Goal: Task Accomplishment & Management: Manage account settings

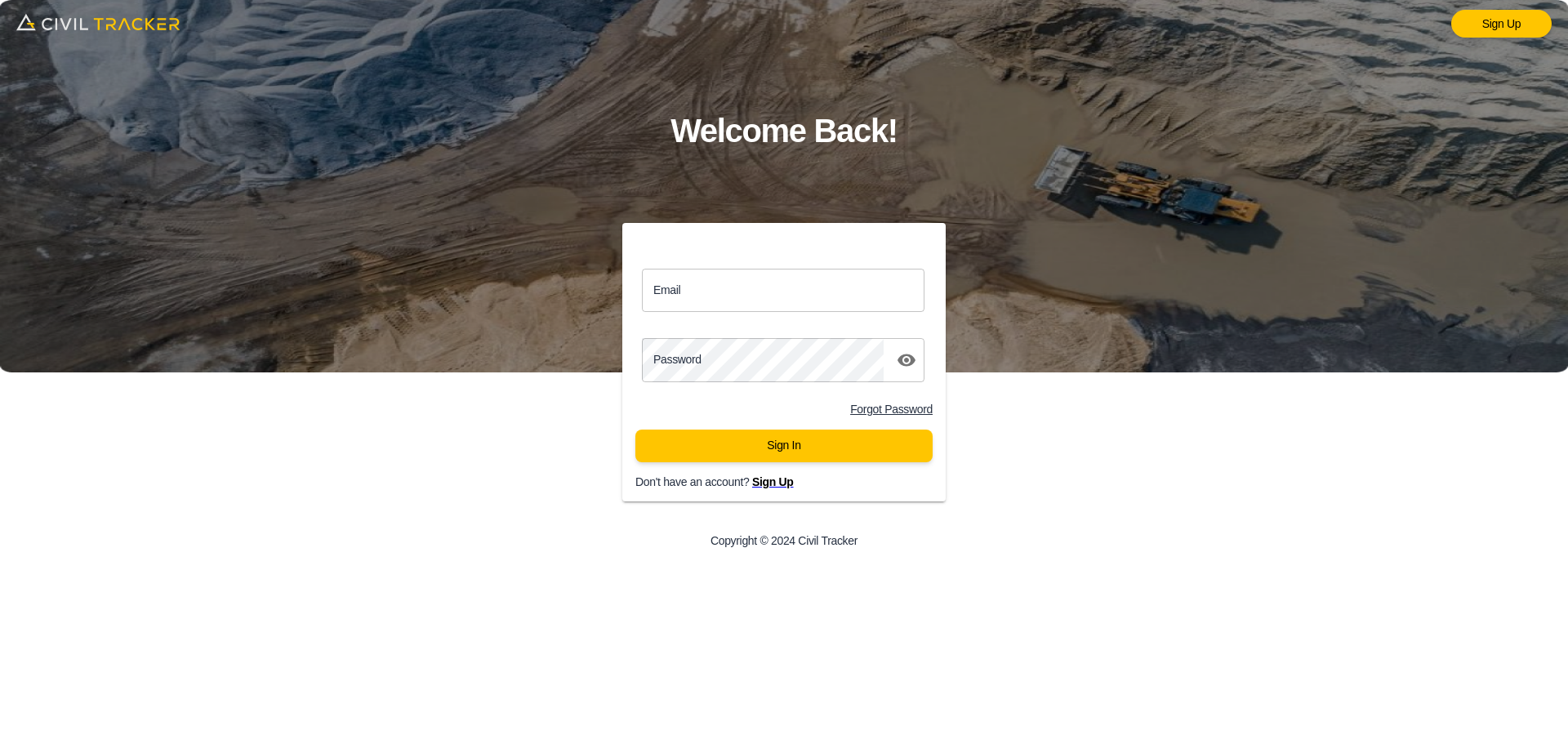
click at [862, 288] on input "Email" at bounding box center [783, 291] width 282 height 43
type input "gms_dd02@yahoo.com"
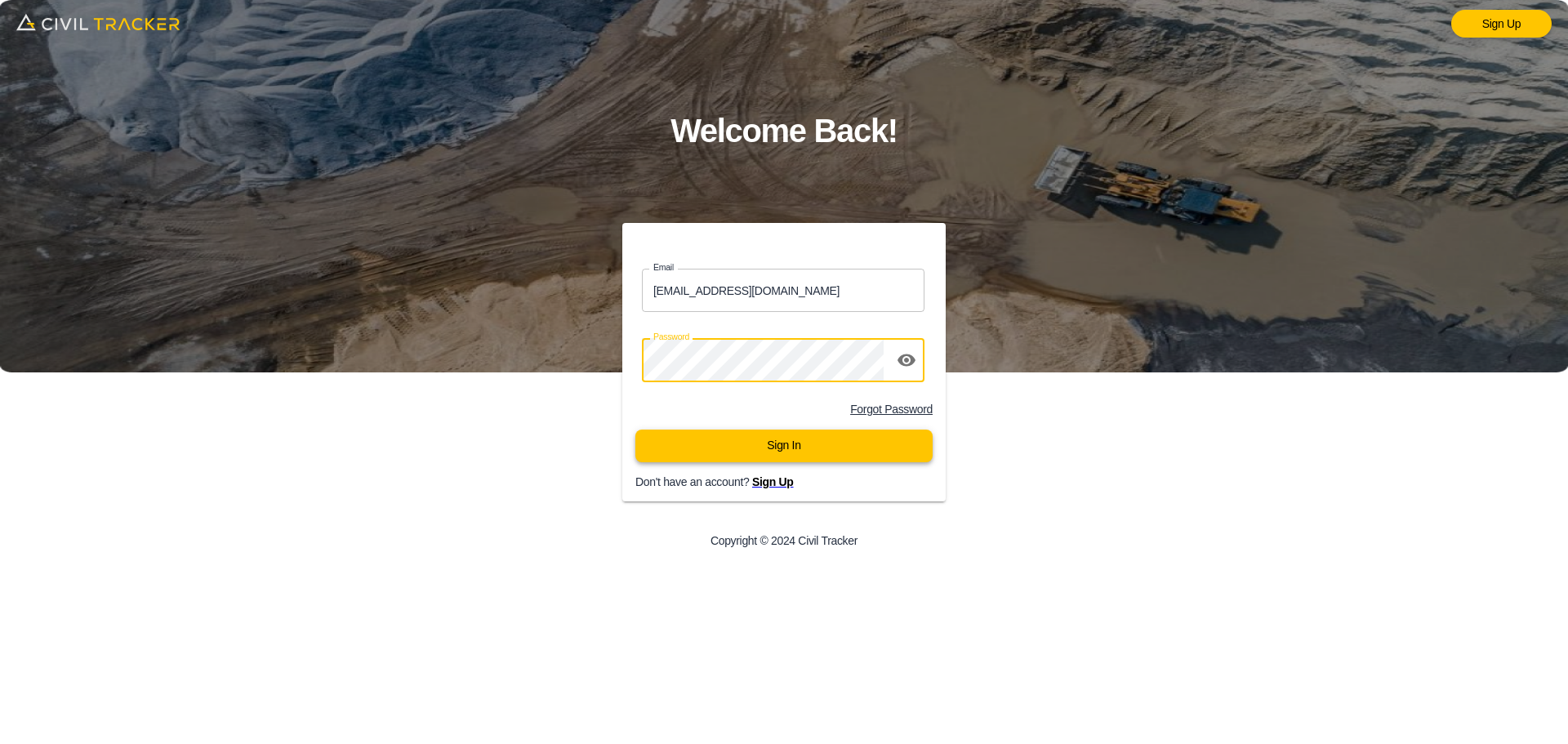
click at [829, 457] on button "Sign In" at bounding box center [784, 447] width 297 height 33
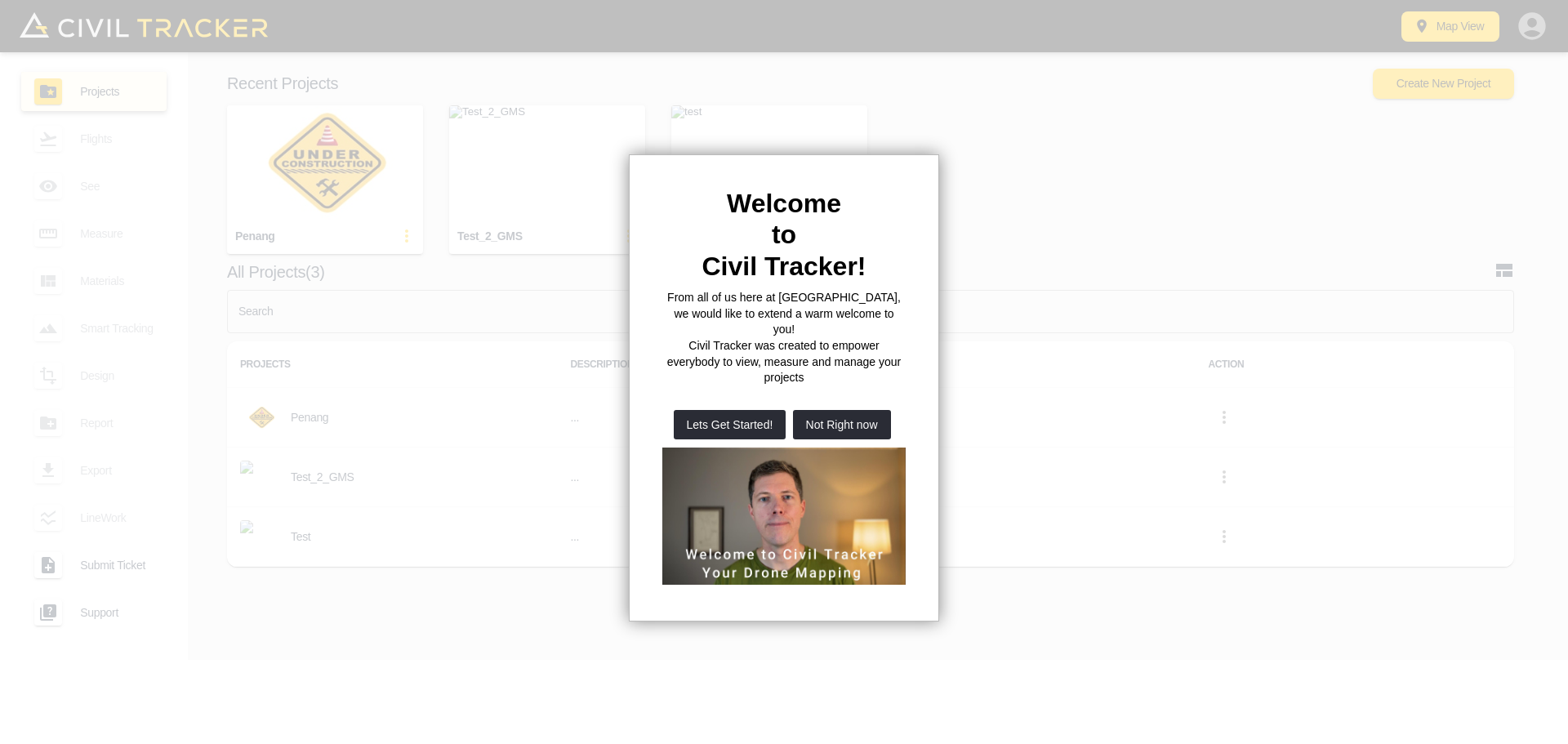
click at [1249, 395] on div at bounding box center [784, 372] width 1568 height 744
click at [863, 410] on button "Not Right now" at bounding box center [842, 425] width 98 height 30
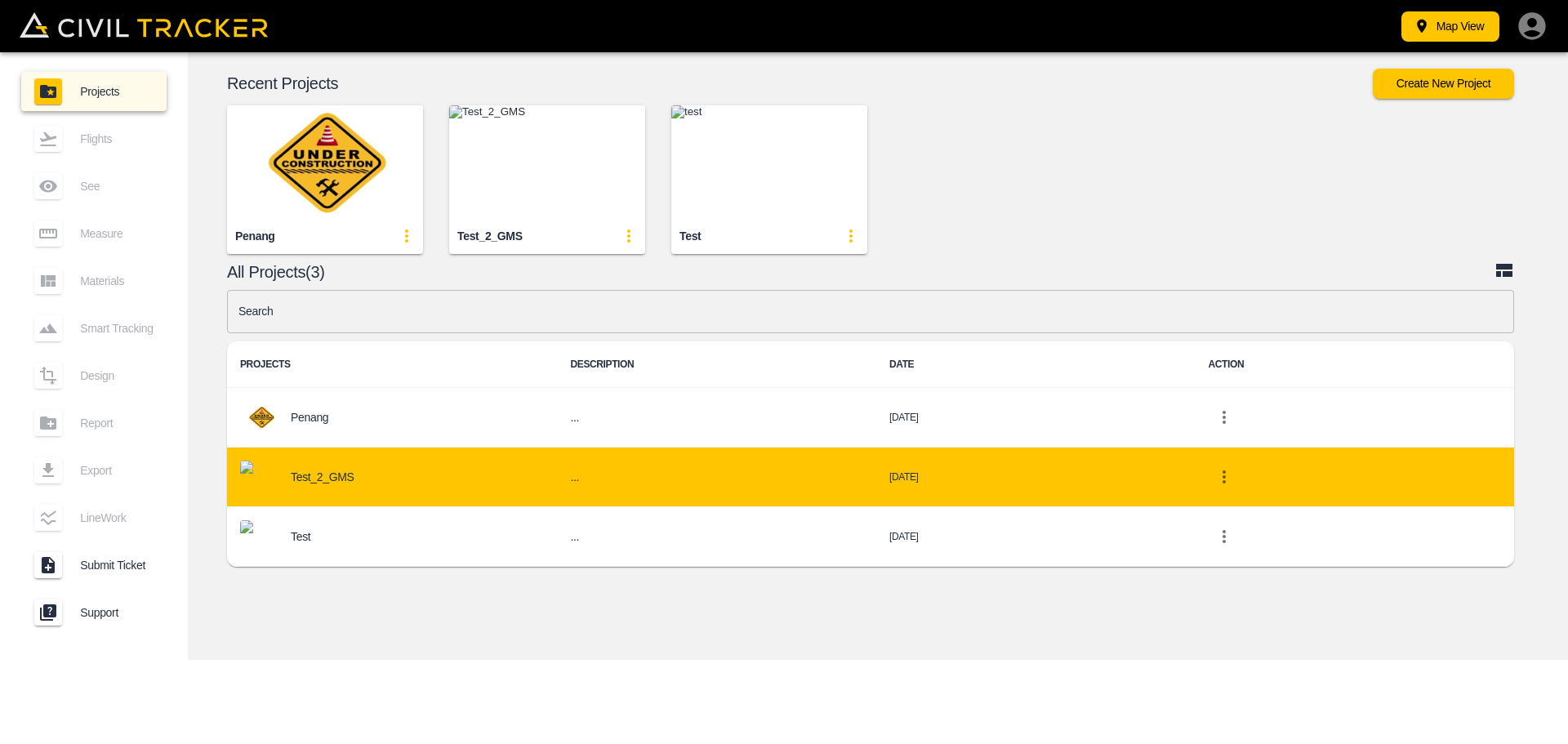
click at [351, 475] on p "Test_2_GMS" at bounding box center [322, 477] width 64 height 13
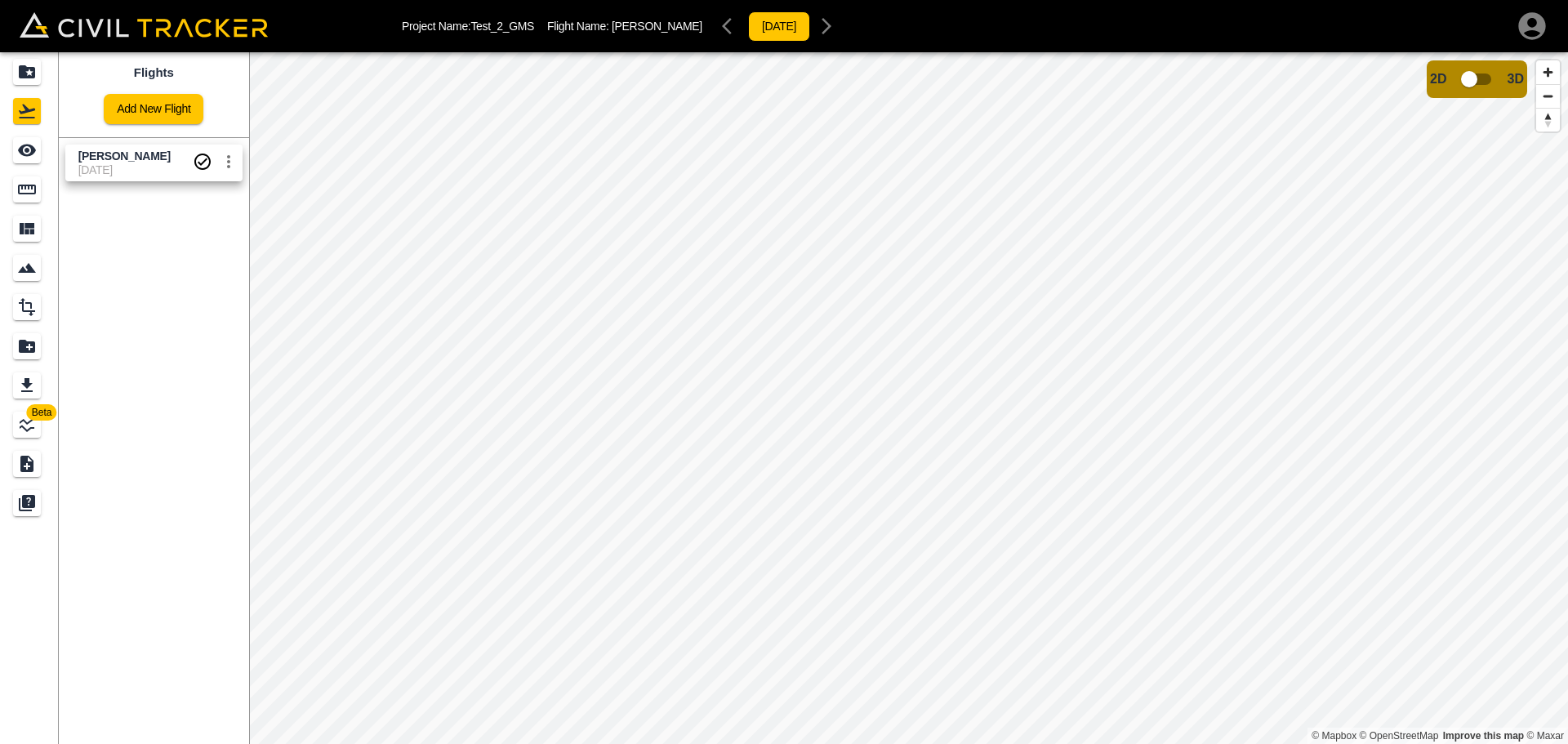
click at [560, 39] on div "Project Name: Test_2_GMS Flight Name: Gertak Sanggul 2025-9-9 Beta Flights Add …" at bounding box center [784, 372] width 1568 height 744
click at [583, 37] on div "Project Name: Test_2_GMS Flight Name: Gertak Sanggul 2025-9-9" at bounding box center [622, 26] width 441 height 33
click at [502, 32] on p "Project Name: Test_2_GMS" at bounding box center [468, 26] width 132 height 13
click at [422, 31] on p "Project Name: Test_2_GMS" at bounding box center [468, 26] width 132 height 13
click at [716, 30] on div "2025-9-9" at bounding box center [779, 26] width 127 height 33
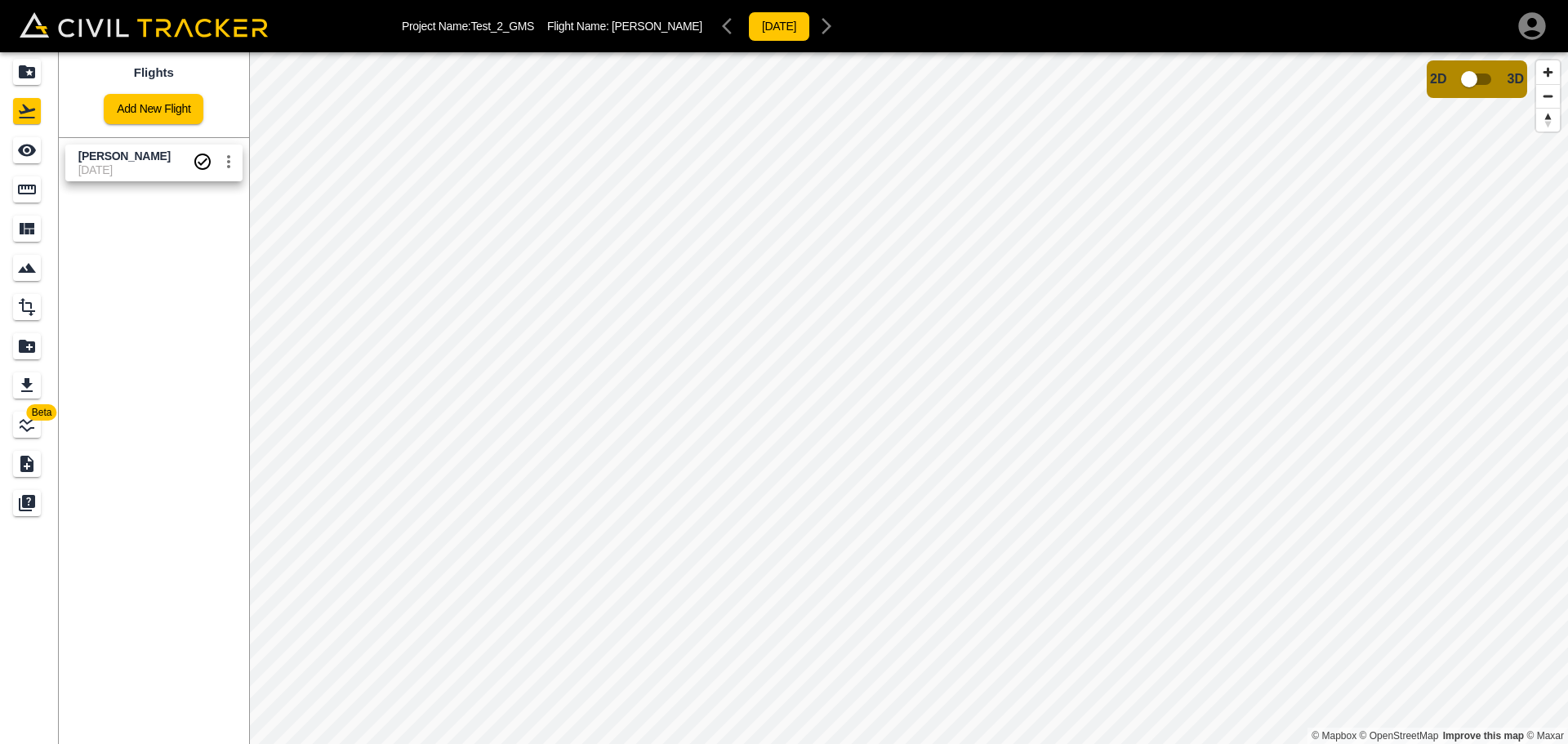
click at [716, 25] on div "2025-9-9" at bounding box center [779, 26] width 127 height 33
click at [1493, 82] on input "checkbox" at bounding box center [1469, 79] width 93 height 31
click at [1524, 72] on input "checkbox" at bounding box center [1518, 74] width 93 height 31
click at [716, 30] on div "2025-9-9" at bounding box center [779, 26] width 127 height 33
click at [716, 27] on div "2025-9-9" at bounding box center [779, 26] width 127 height 33
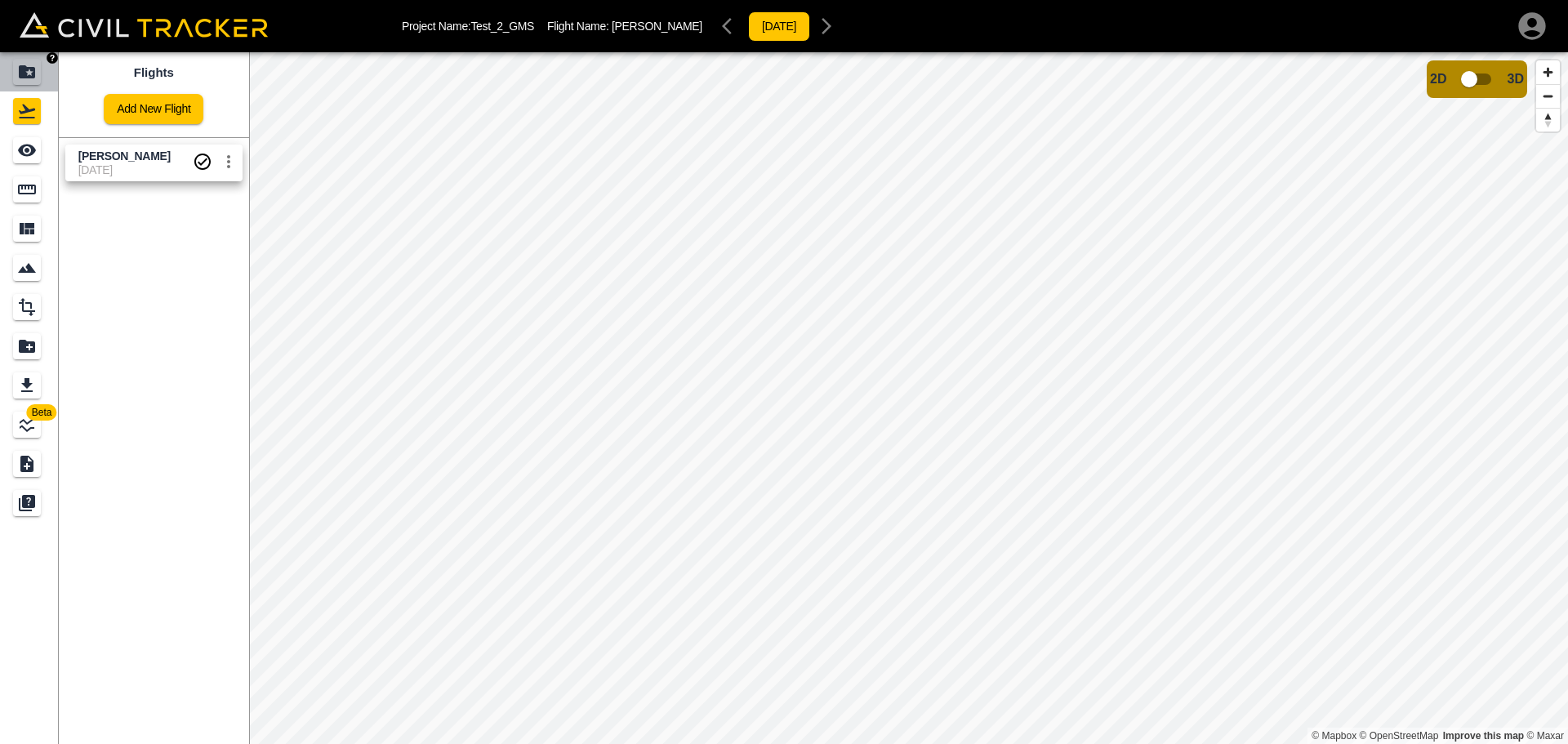
click at [35, 75] on icon "Projects" at bounding box center [27, 72] width 17 height 13
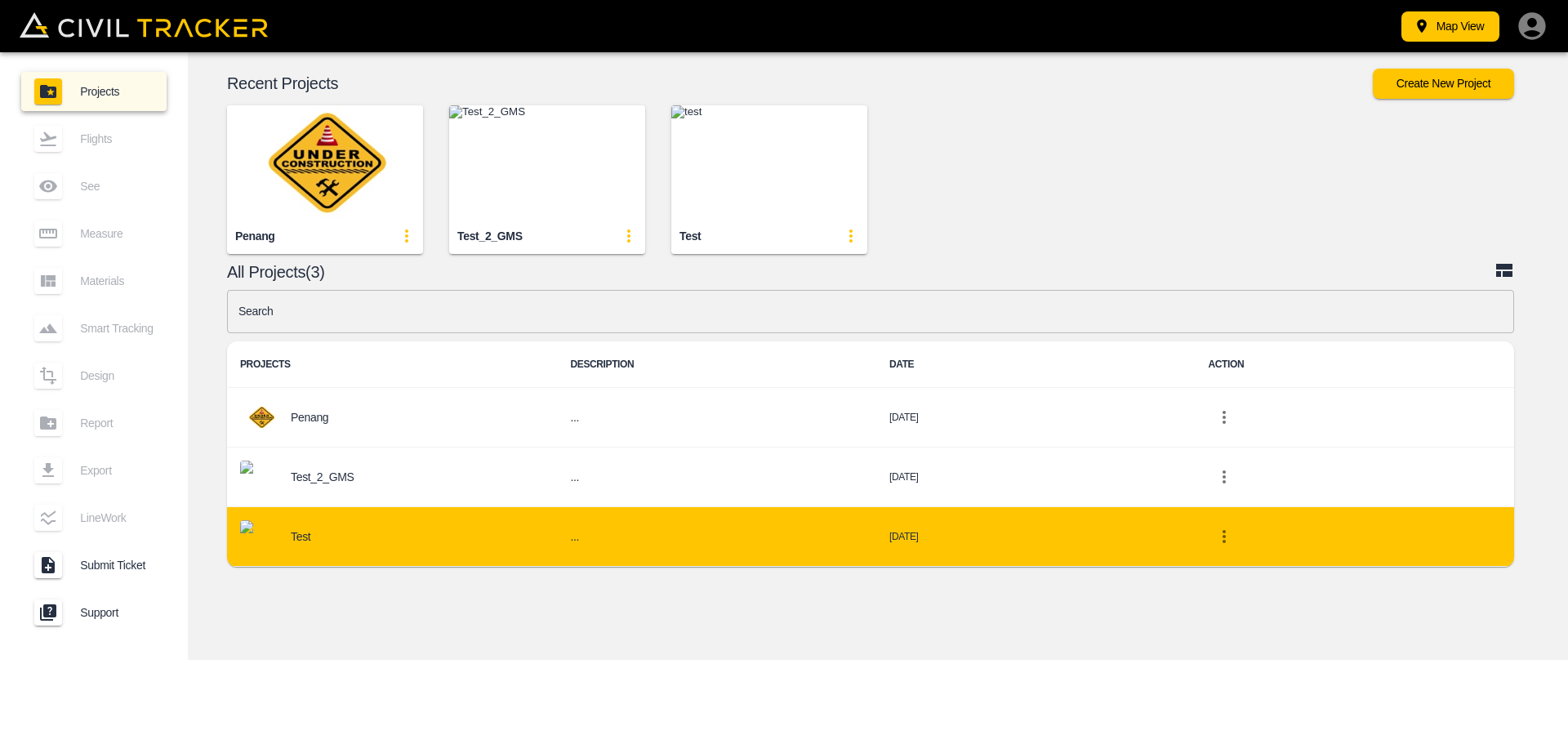
click at [1220, 538] on icon "project-list-table" at bounding box center [1224, 537] width 20 height 20
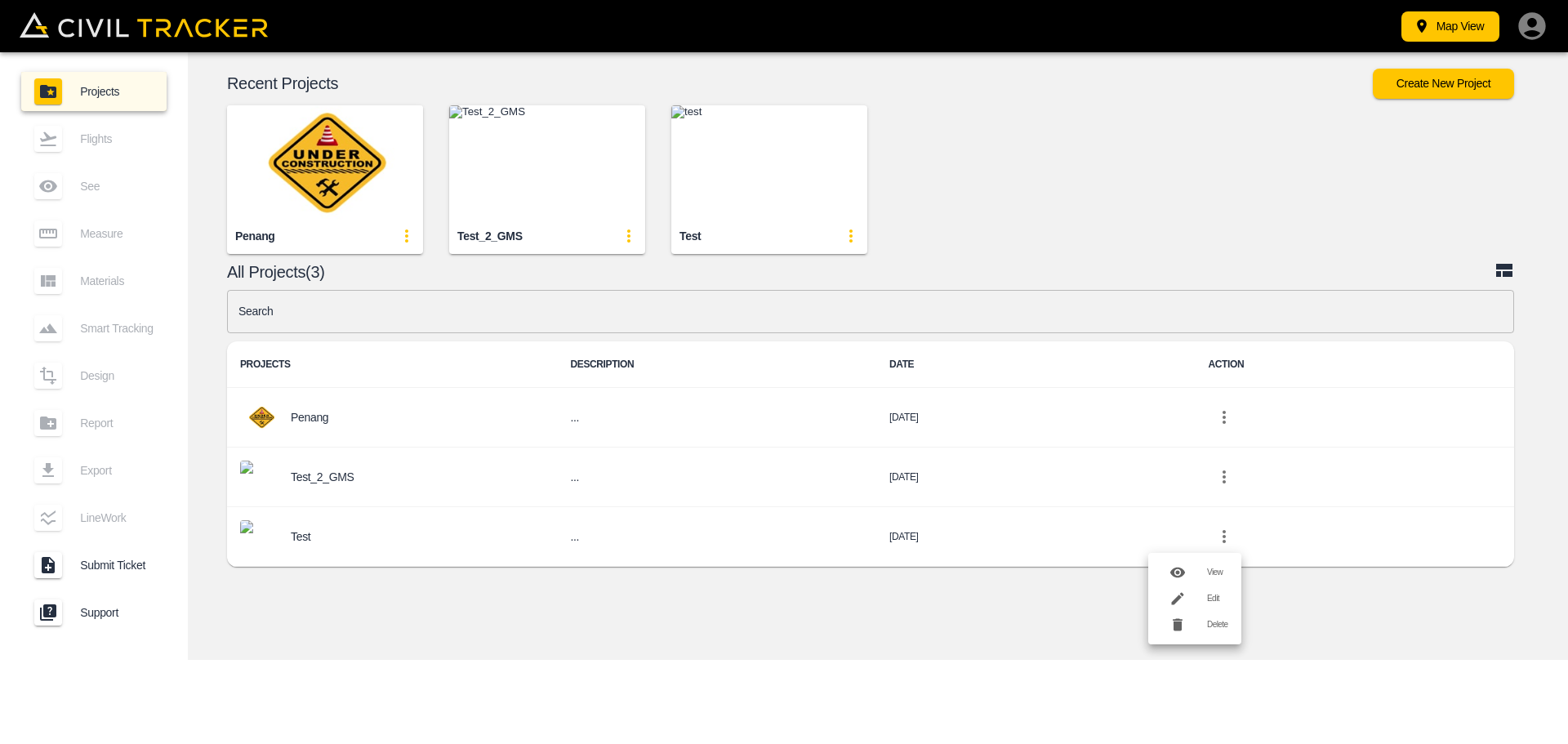
click at [1201, 618] on div at bounding box center [1183, 625] width 45 height 33
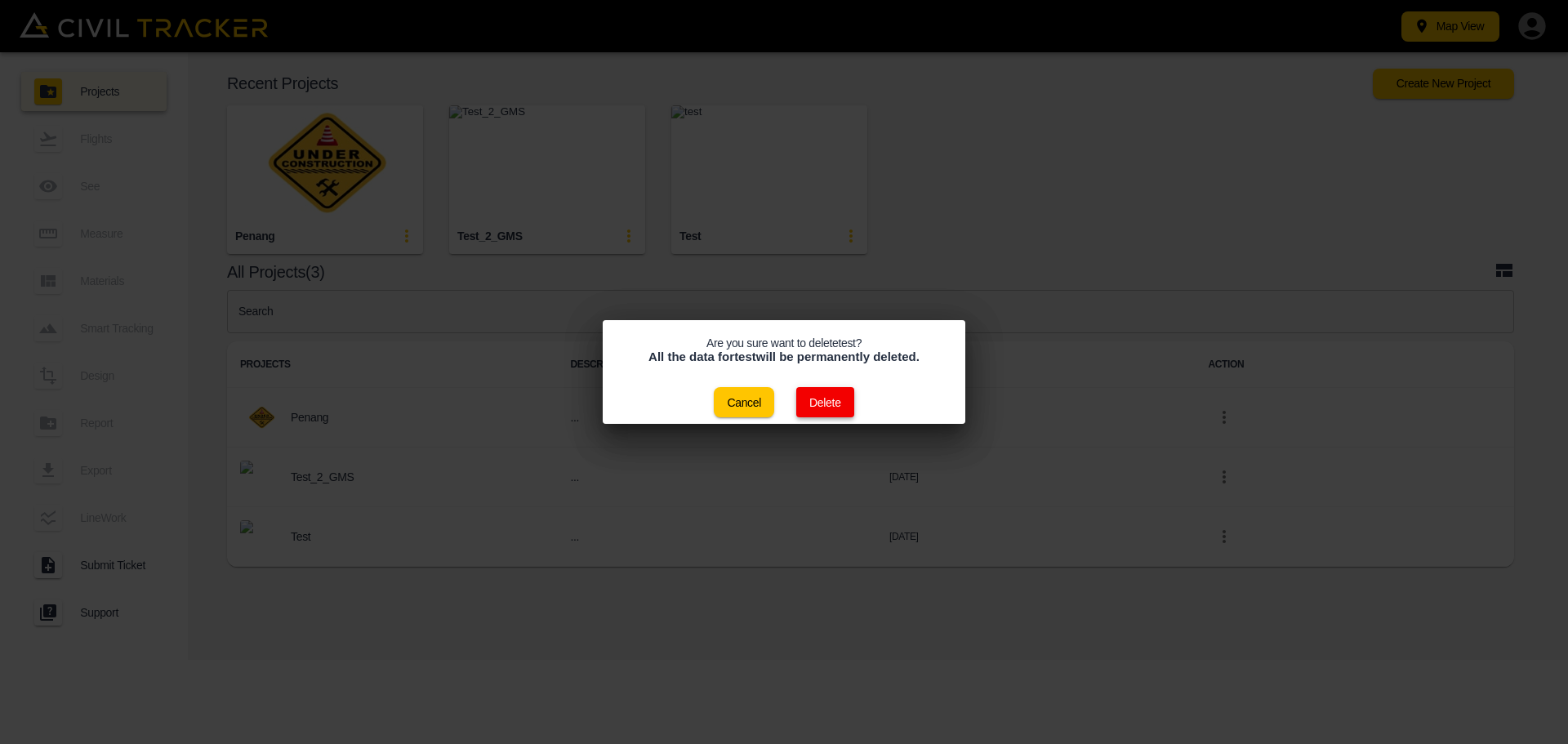
click at [838, 393] on button "Delete" at bounding box center [825, 402] width 58 height 31
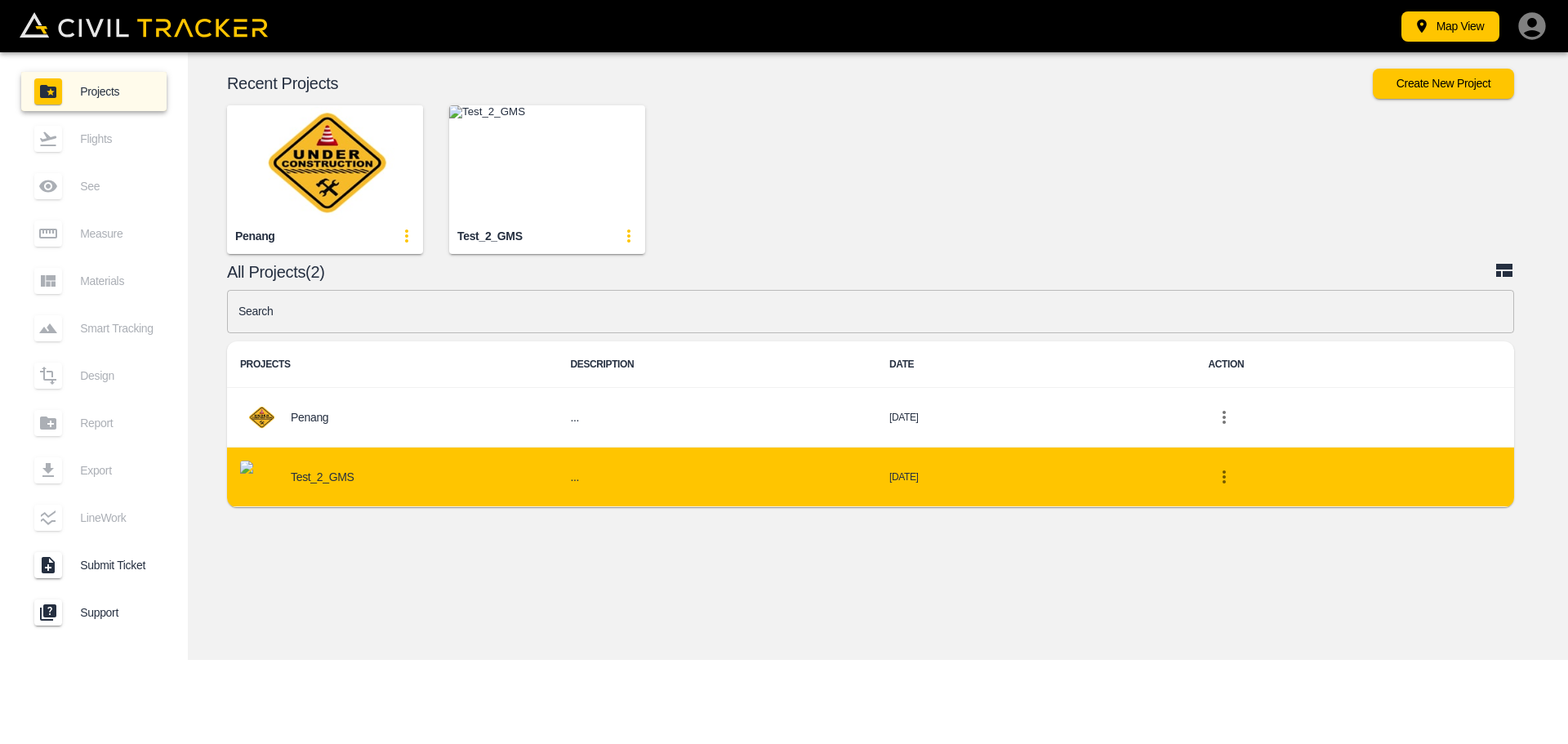
click at [1218, 482] on icon "project-list-table" at bounding box center [1224, 477] width 20 height 20
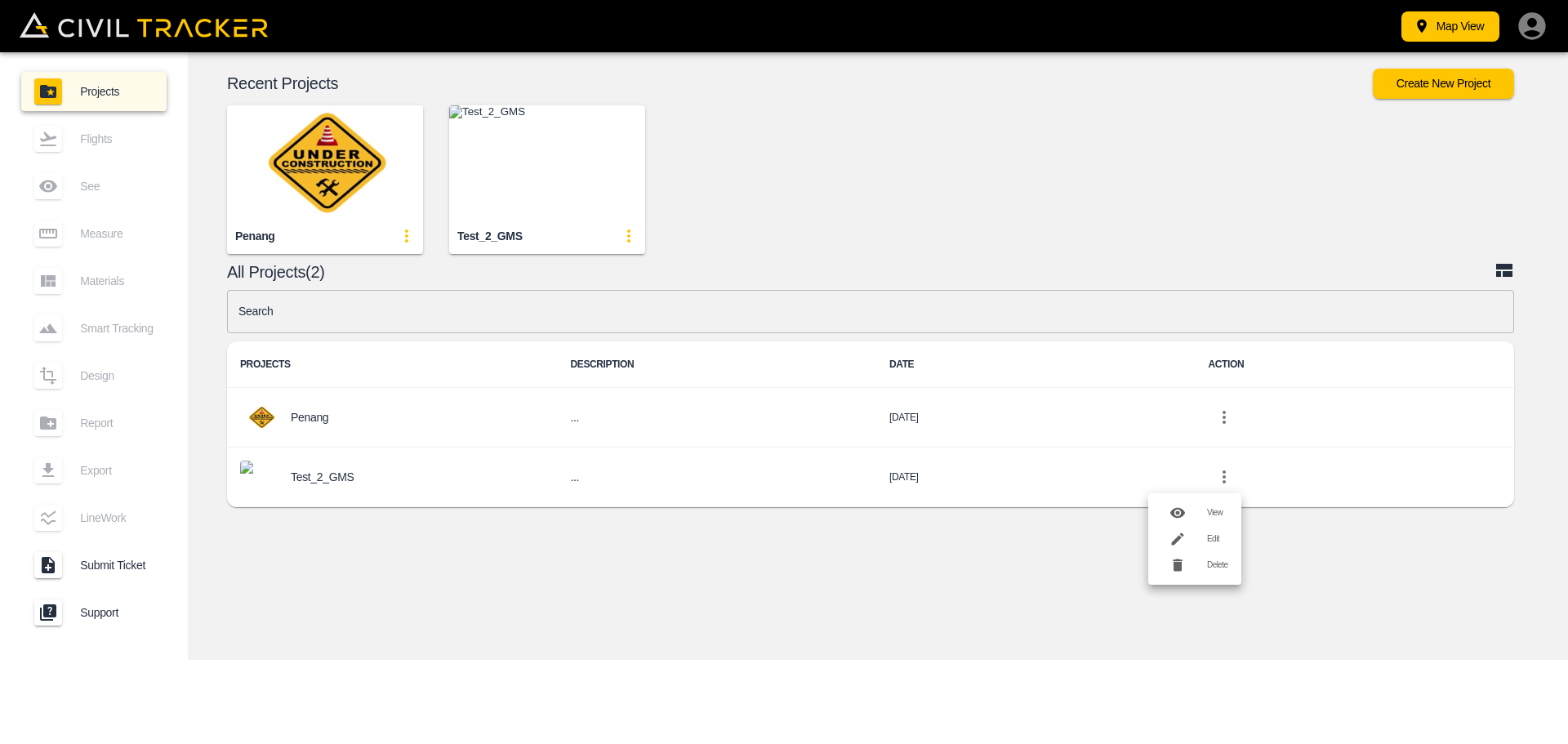
click at [1191, 565] on div at bounding box center [1178, 566] width 33 height 33
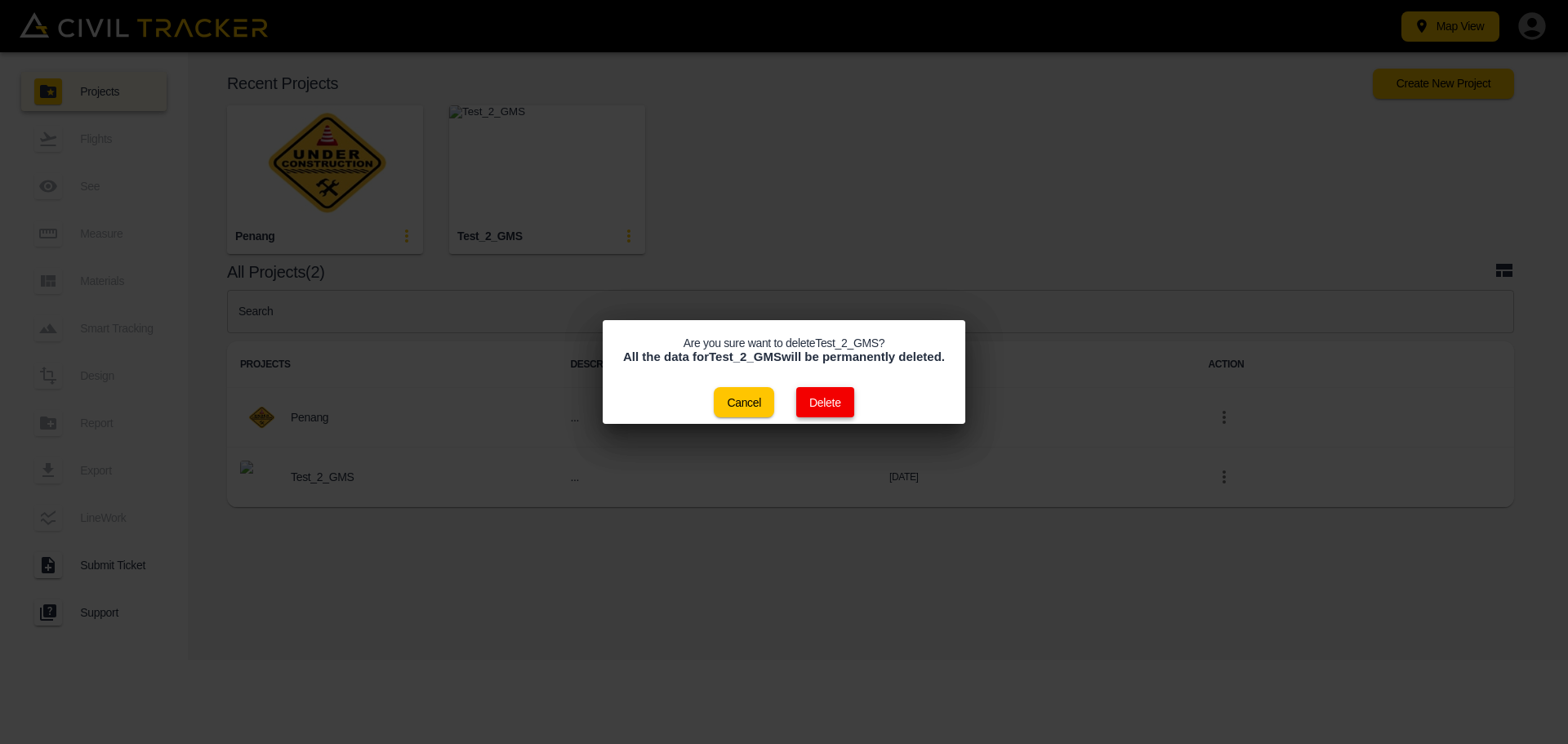
click at [815, 392] on button "Delete" at bounding box center [825, 402] width 58 height 31
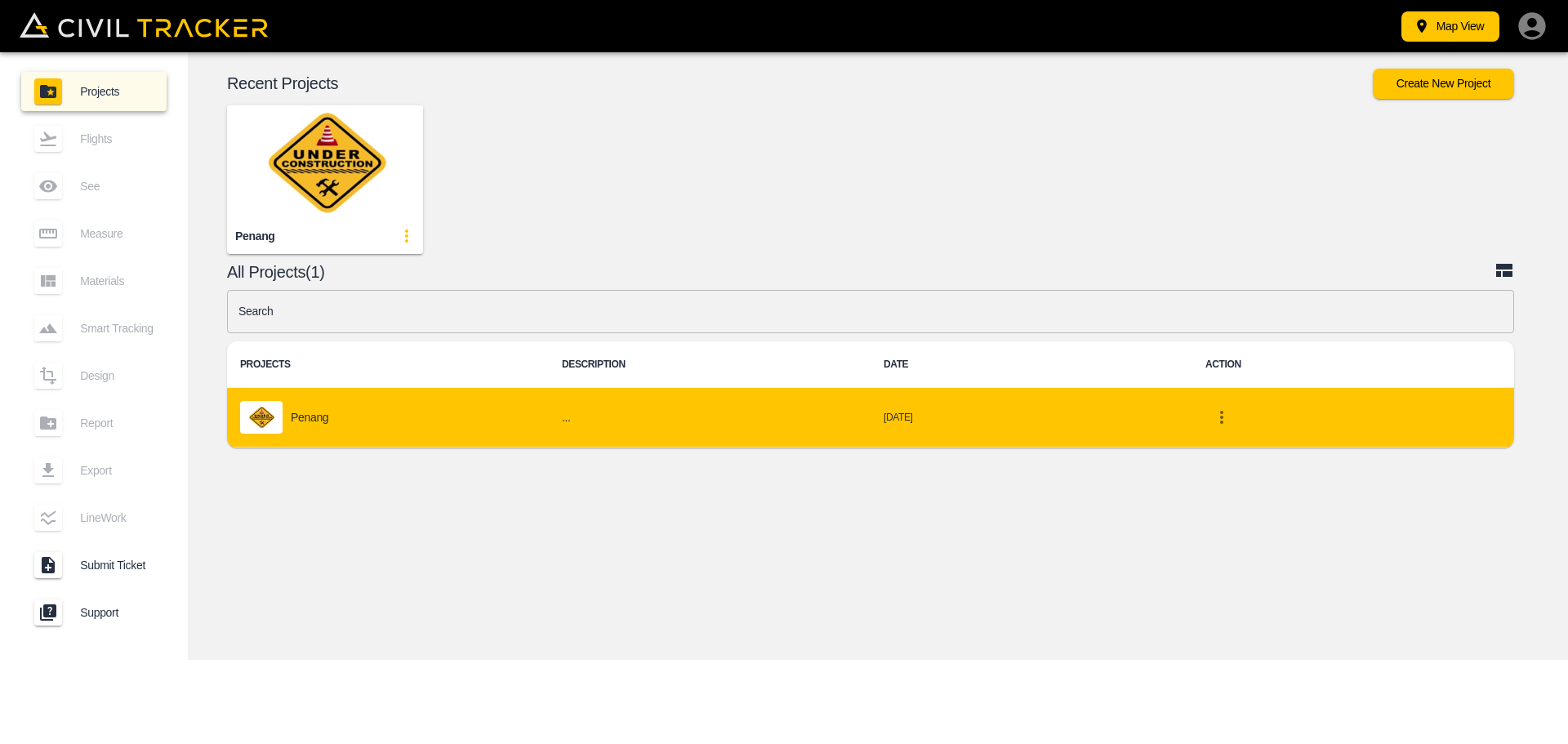
click at [1226, 415] on icon "project-list-table" at bounding box center [1222, 418] width 20 height 20
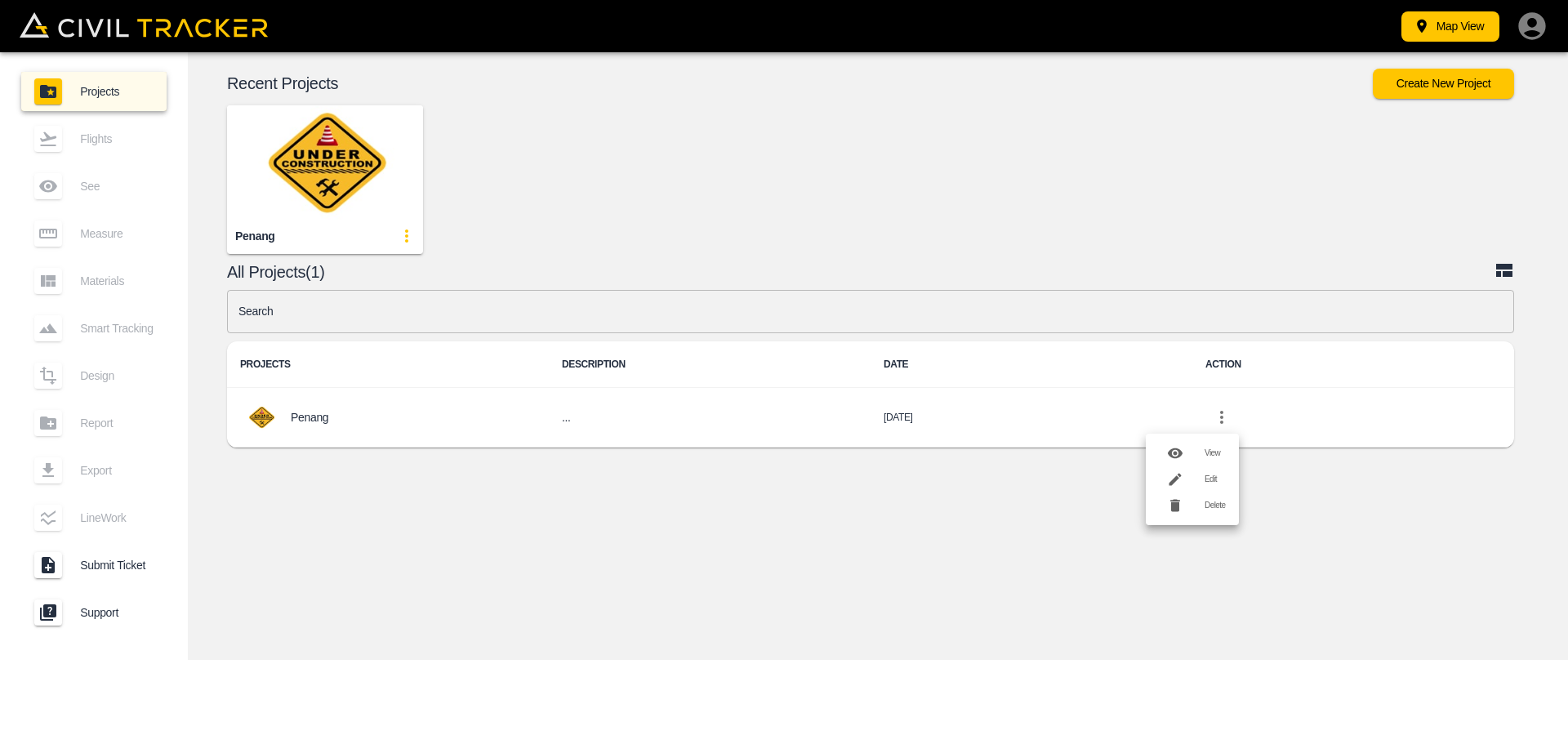
click at [1196, 500] on div at bounding box center [1181, 506] width 45 height 33
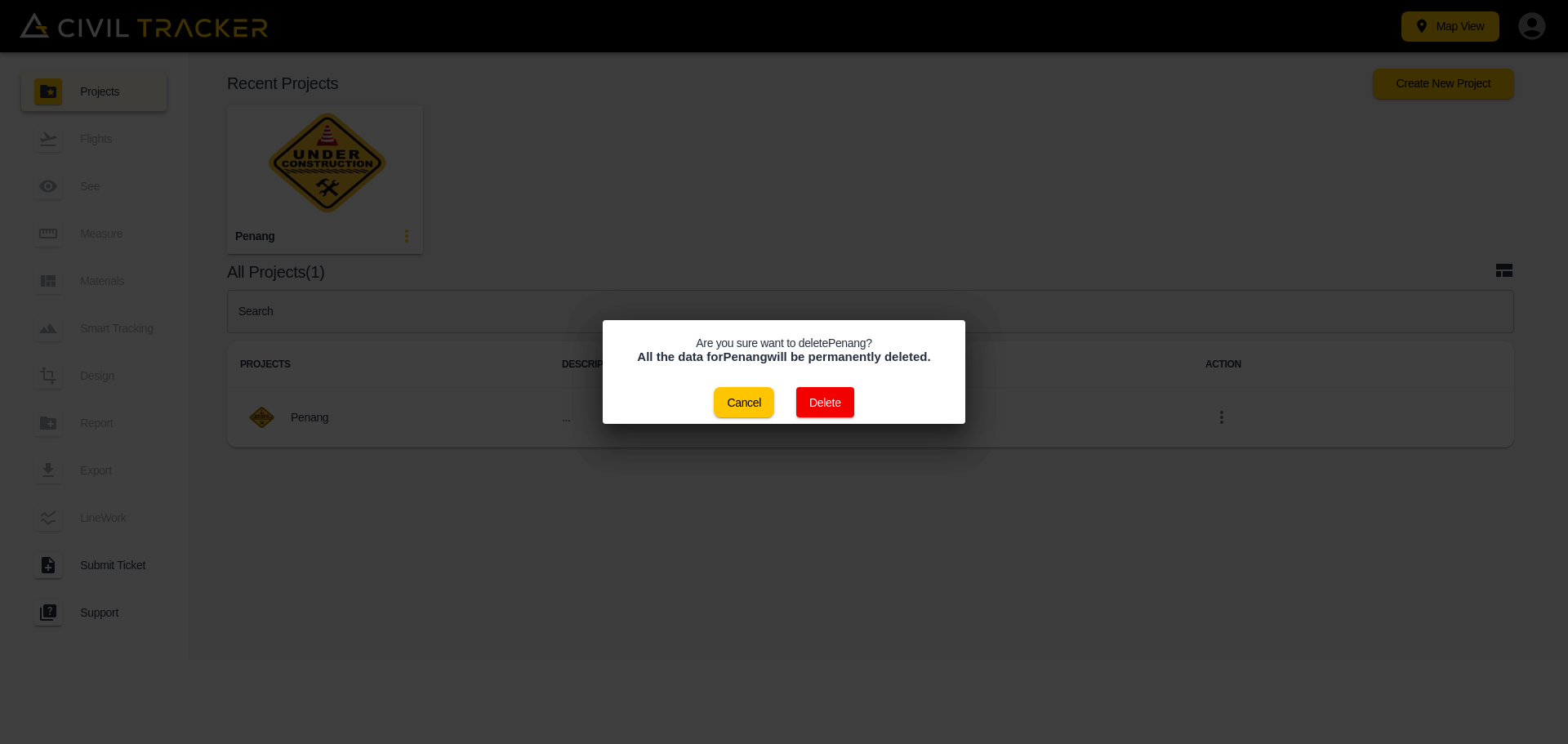
click at [838, 400] on button "Delete" at bounding box center [825, 402] width 58 height 31
click at [838, 400] on div "Cancel Delete" at bounding box center [783, 402] width 139 height 31
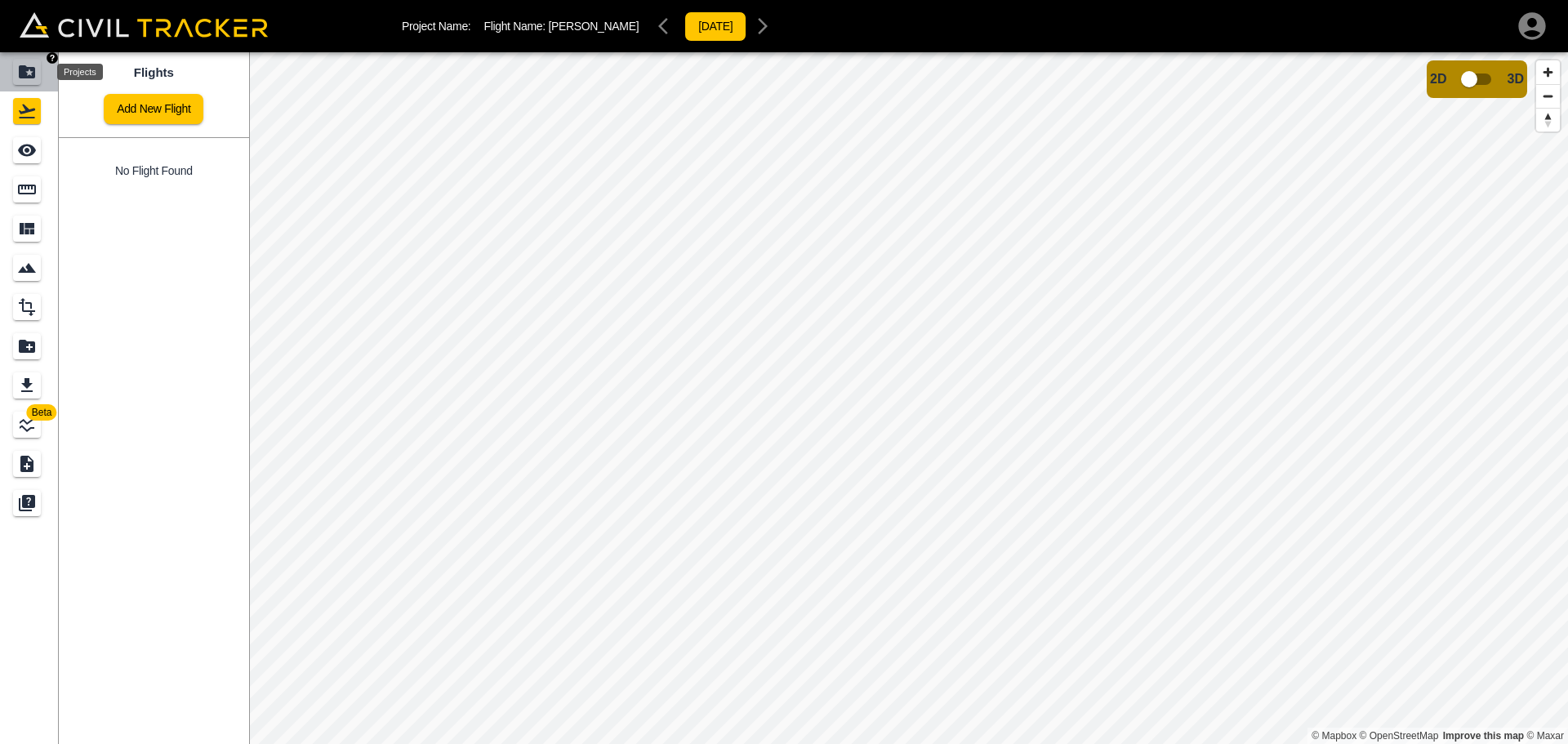
click at [19, 72] on icon "Projects" at bounding box center [27, 72] width 20 height 20
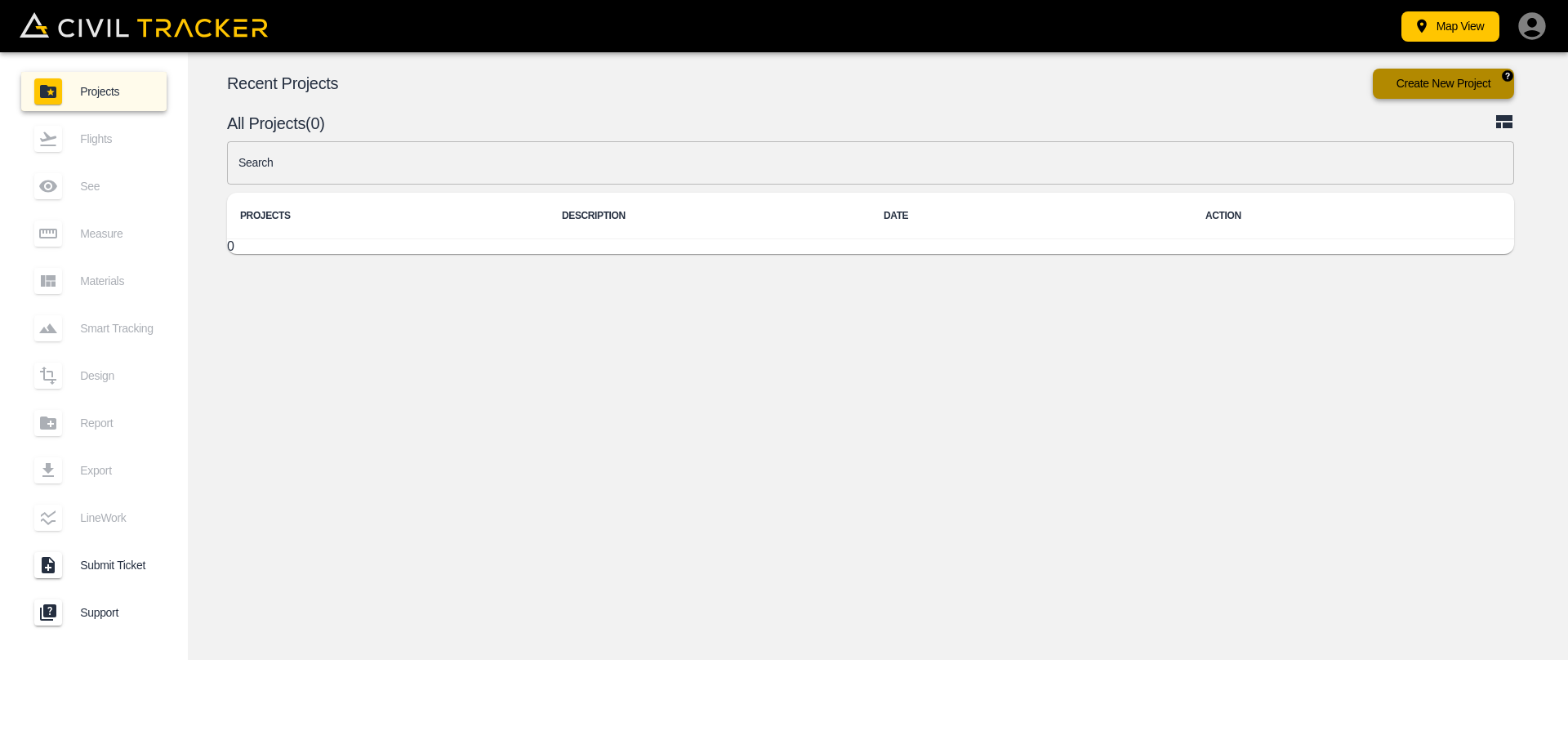
click at [1394, 85] on button "Create New Project" at bounding box center [1443, 83] width 141 height 31
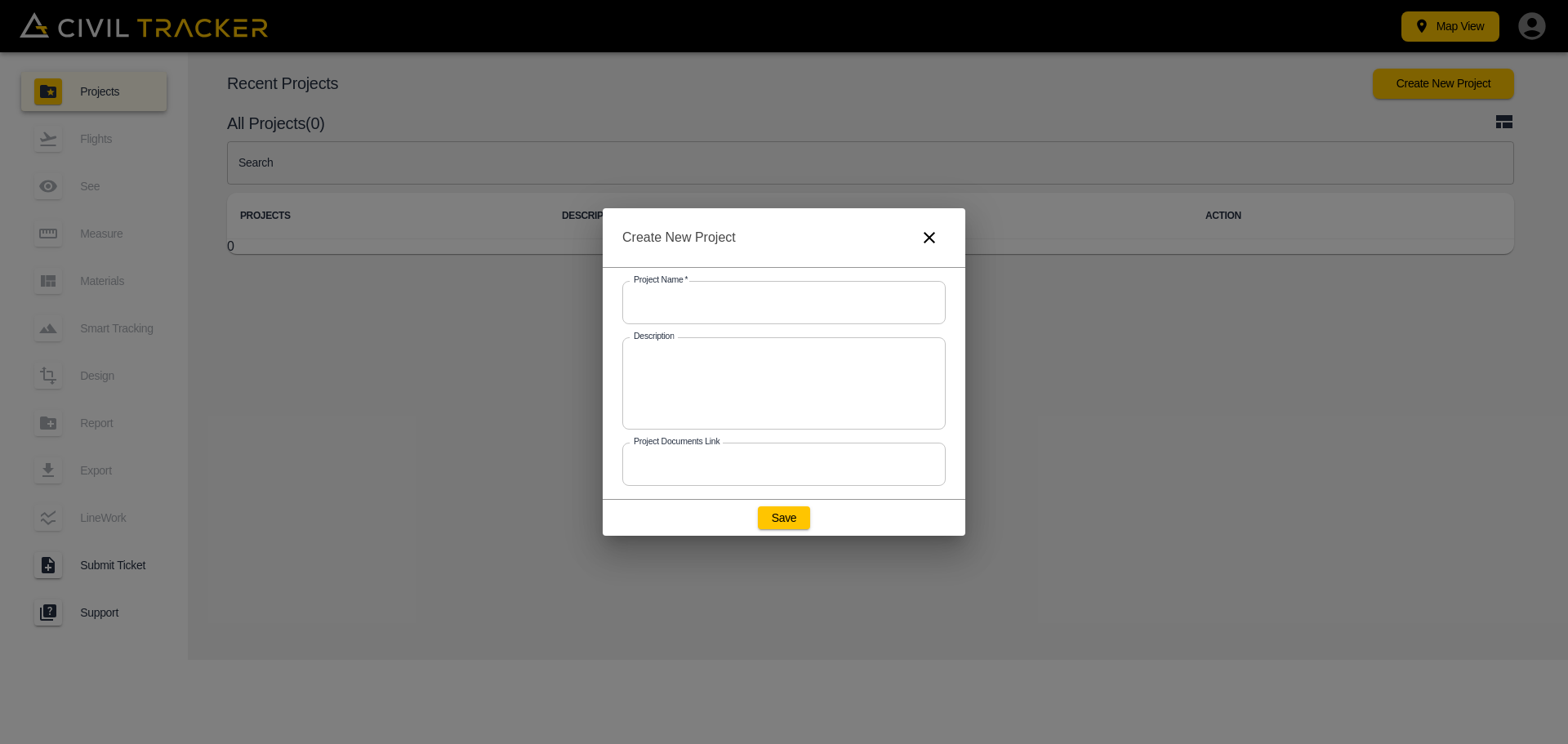
click at [893, 309] on input "text" at bounding box center [784, 302] width 324 height 43
click at [834, 289] on input "text" at bounding box center [784, 302] width 324 height 43
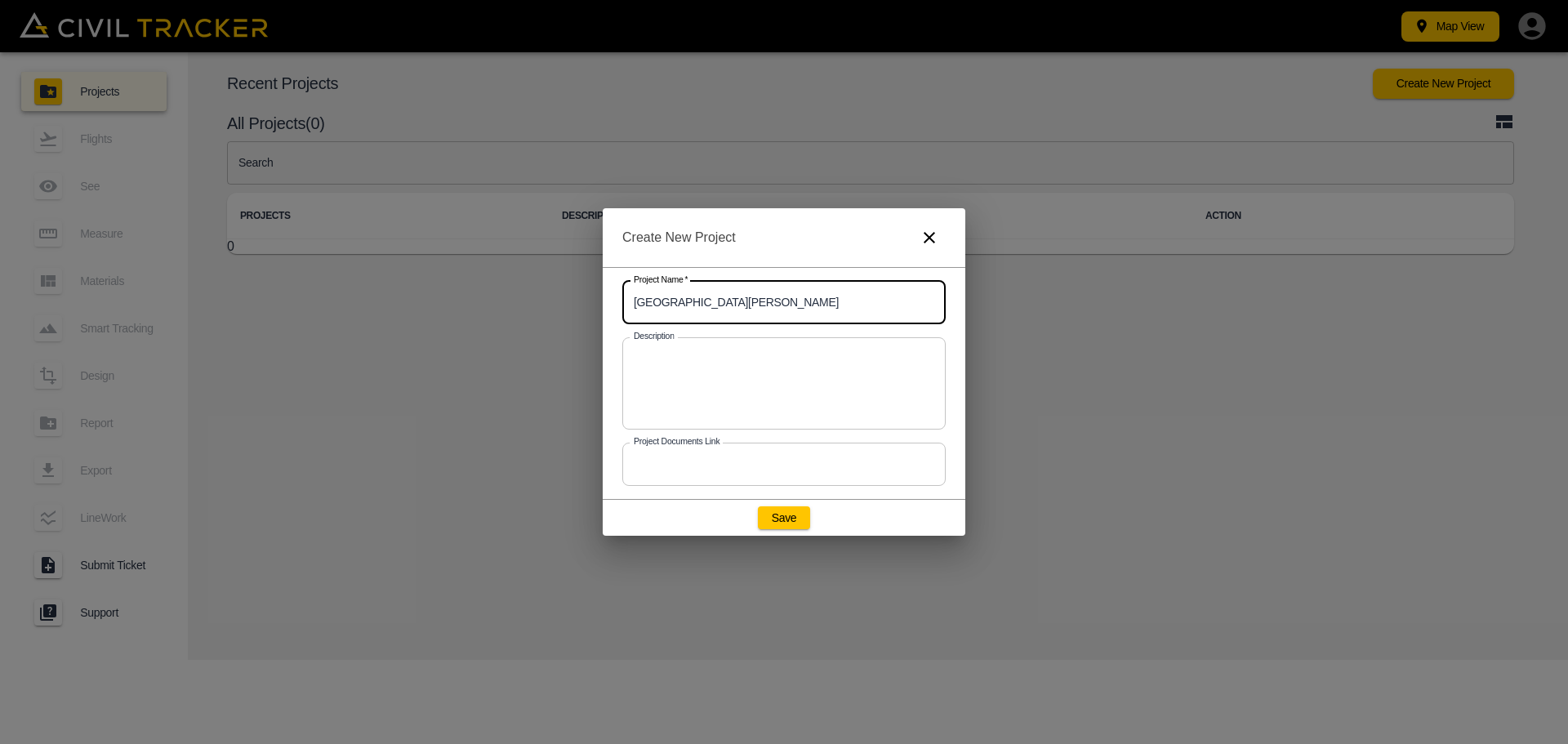
click at [631, 299] on input "[GEOGRAPHIC_DATA][PERSON_NAME]" at bounding box center [784, 302] width 324 height 43
type input "[GEOGRAPHIC_DATA][PERSON_NAME]"
click at [786, 519] on button "Save" at bounding box center [783, 519] width 52 height 23
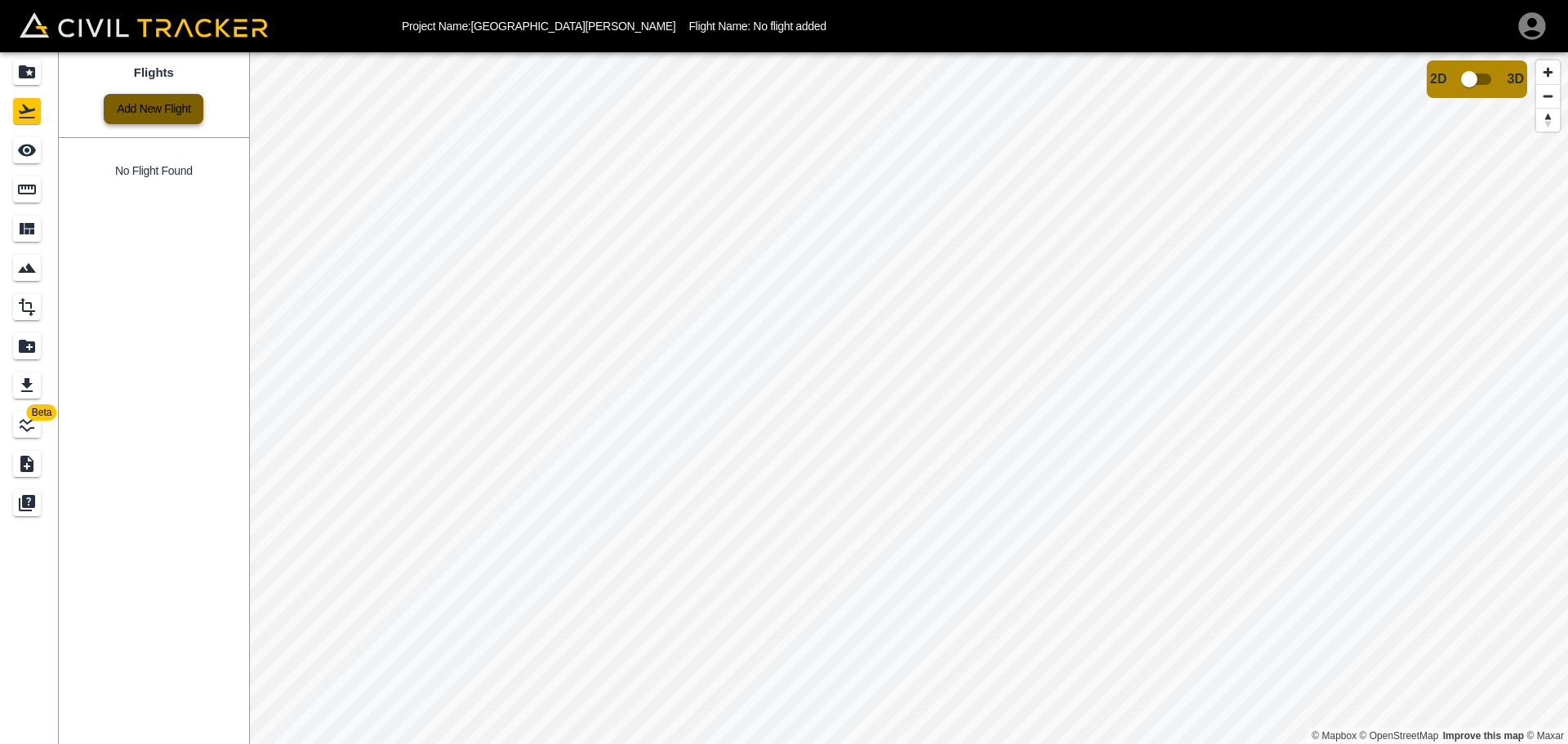
click at [170, 114] on link "Add New Flight" at bounding box center [153, 109] width 100 height 31
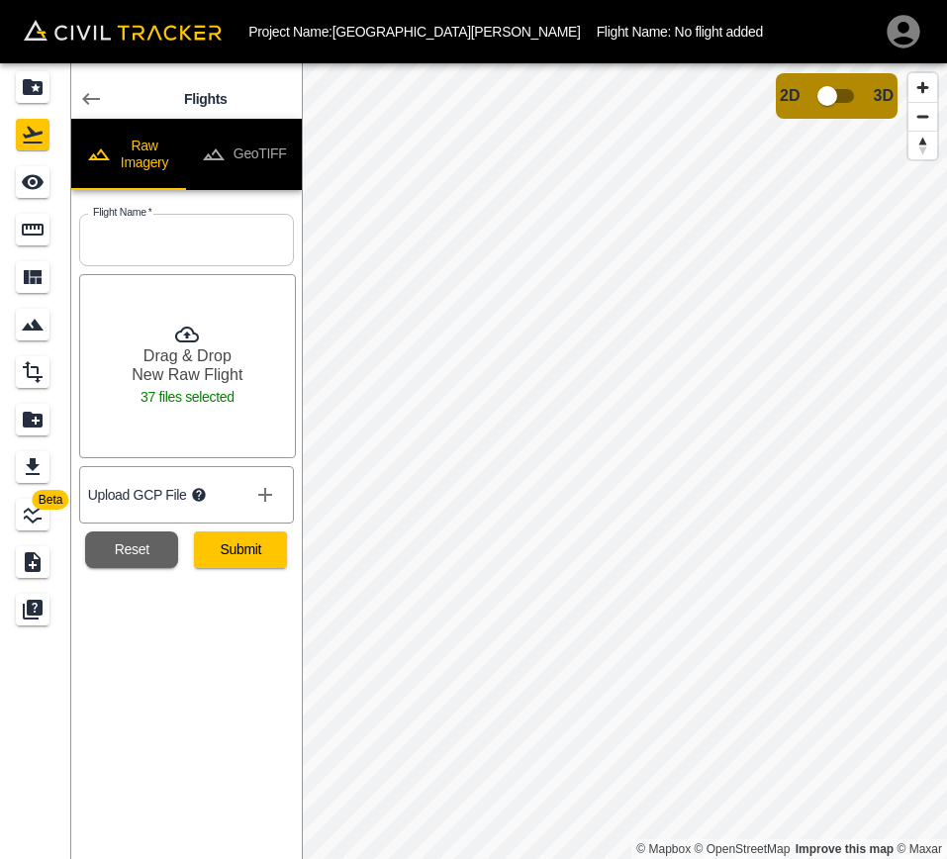
click at [192, 233] on input "text" at bounding box center [186, 240] width 215 height 52
click at [176, 238] on input "Teluk Kumbar1" at bounding box center [186, 240] width 215 height 52
type input "Teluk Kumbar 1"
click at [259, 555] on button "Submit" at bounding box center [240, 549] width 93 height 37
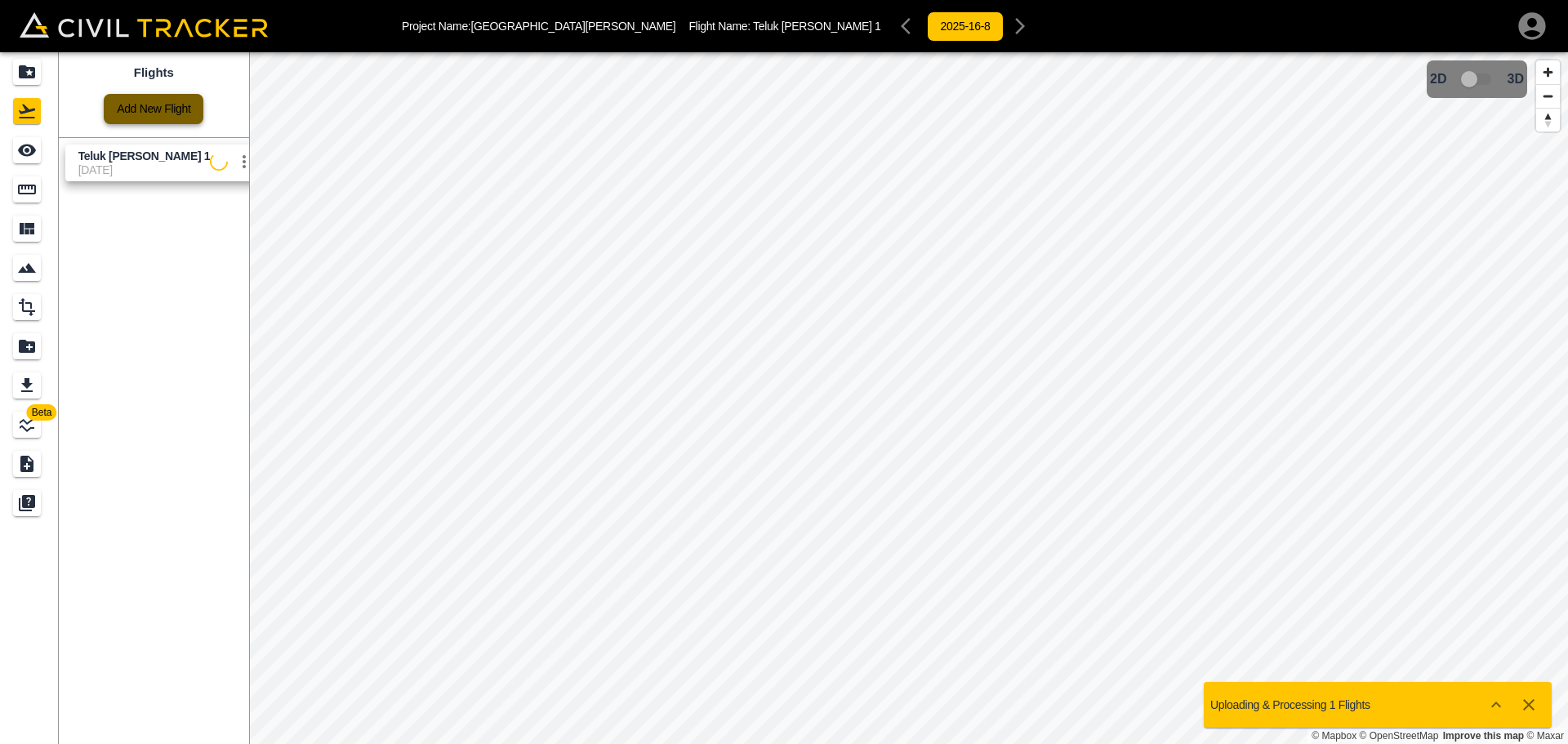
click at [145, 103] on link "Add New Flight" at bounding box center [153, 109] width 100 height 31
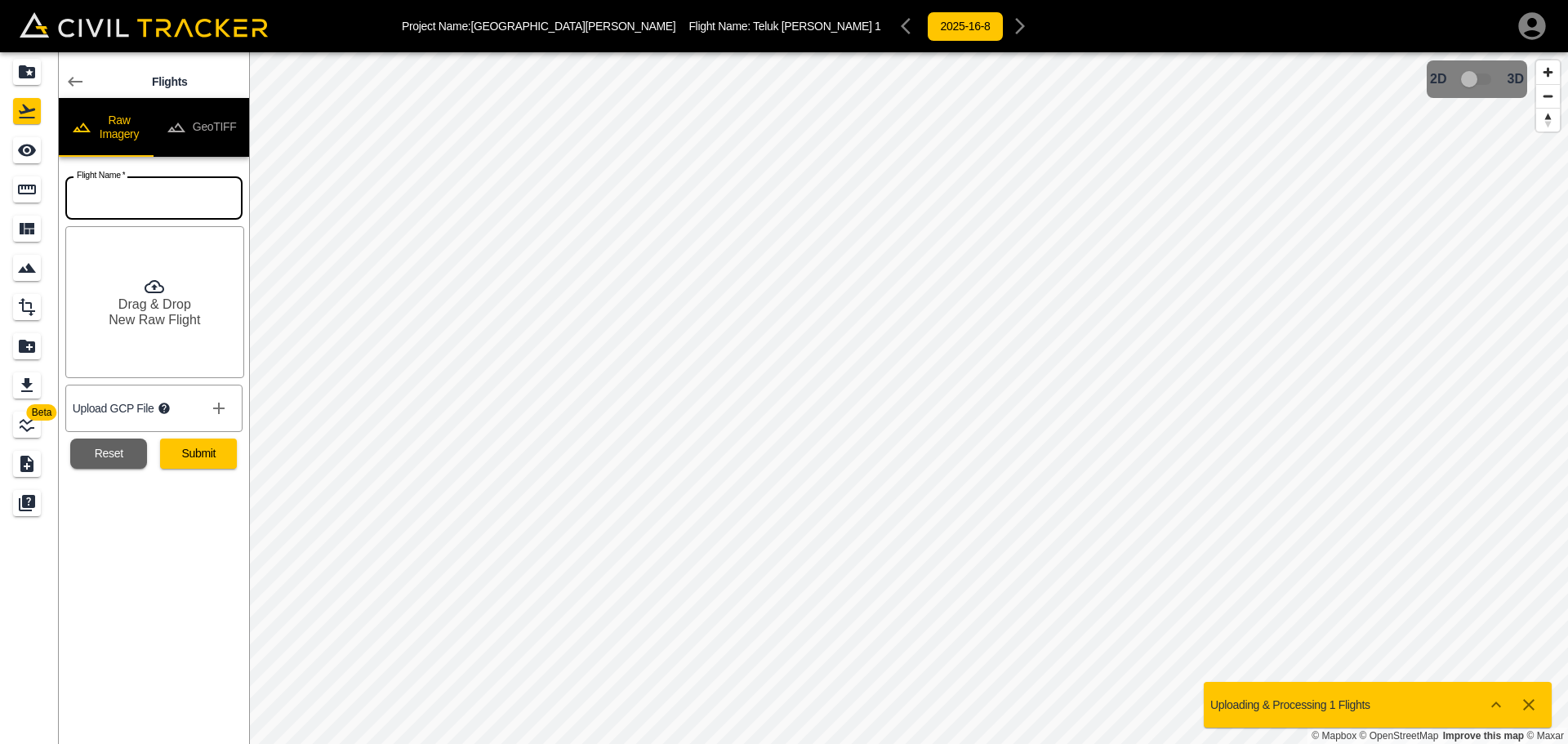
click at [163, 201] on input "text" at bounding box center [153, 198] width 177 height 43
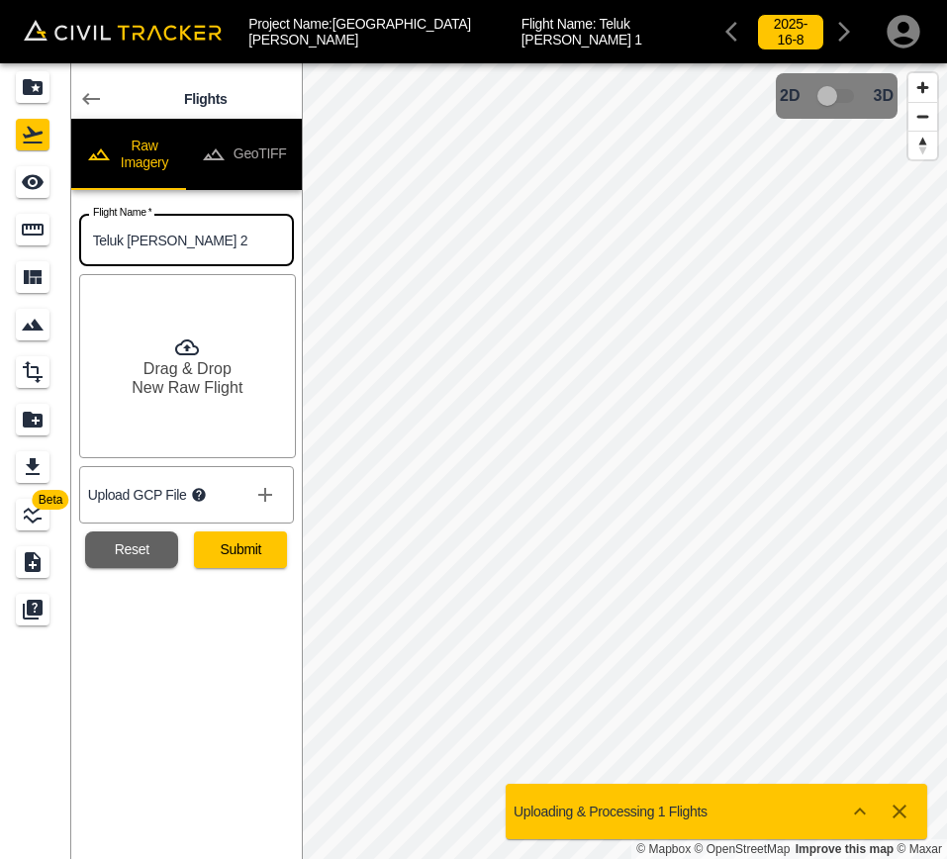
type input "Teluk Kumbar 2"
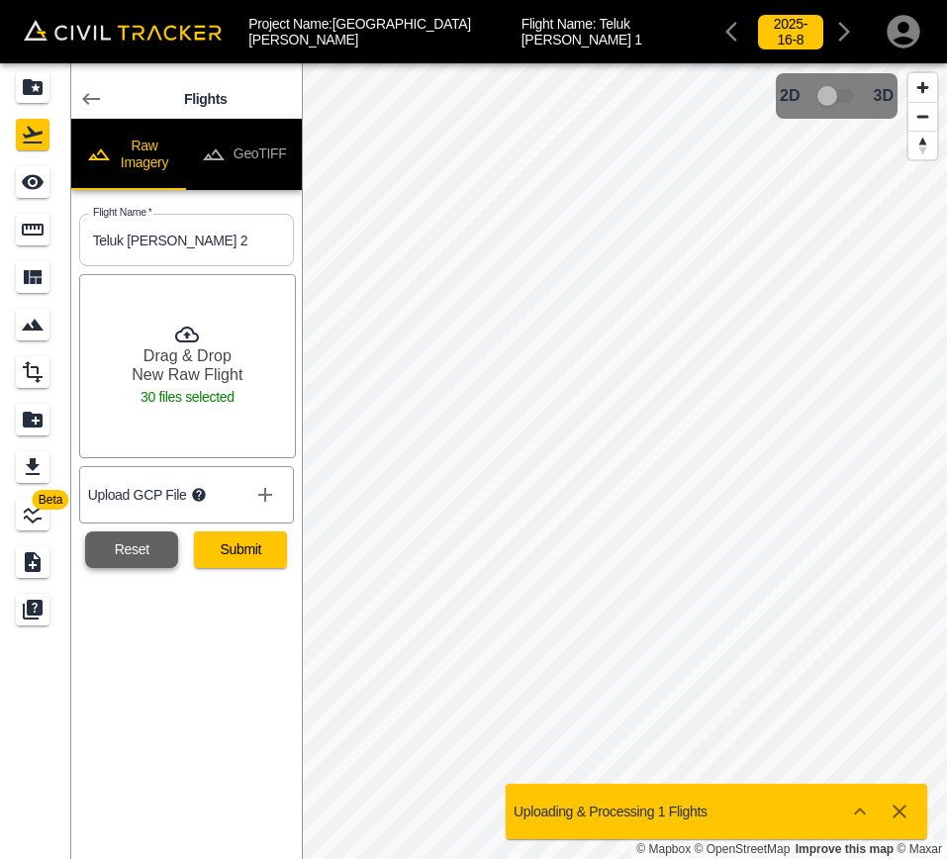
click at [142, 540] on button "Reset" at bounding box center [131, 549] width 93 height 37
click at [150, 548] on button "Reset" at bounding box center [131, 549] width 93 height 37
click at [148, 539] on button "Reset" at bounding box center [131, 549] width 93 height 37
click at [91, 97] on icon at bounding box center [91, 99] width 24 height 24
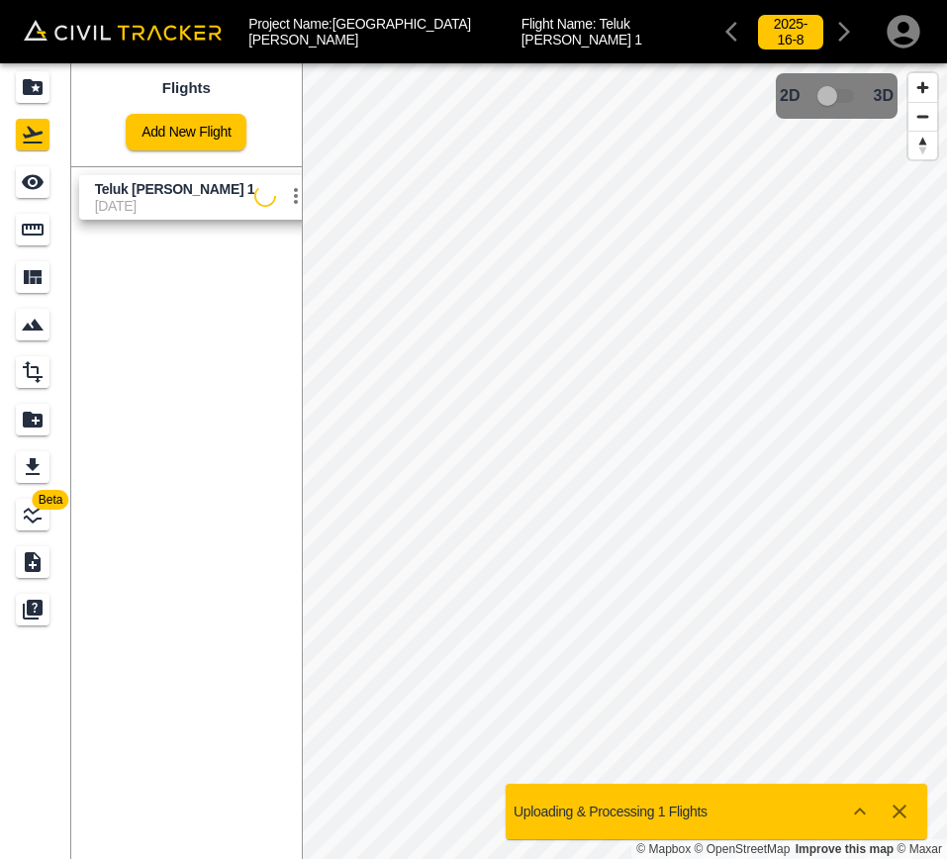
click at [284, 196] on icon "settings" at bounding box center [296, 196] width 24 height 24
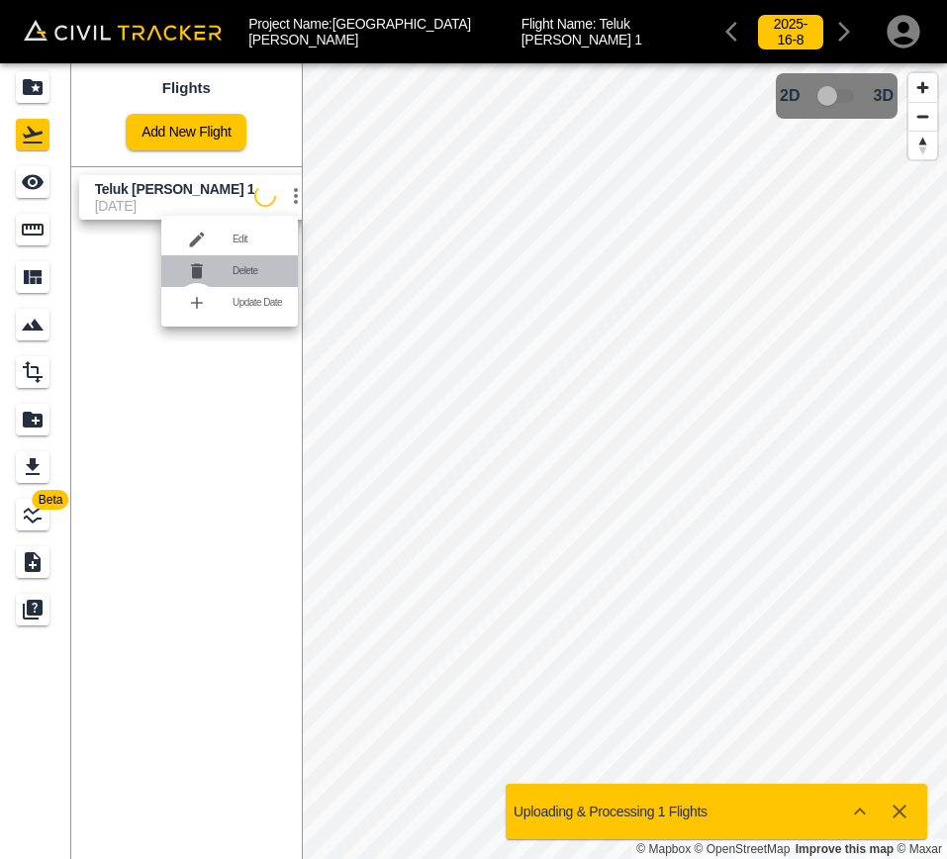
click at [259, 277] on li "Delete" at bounding box center [229, 271] width 137 height 32
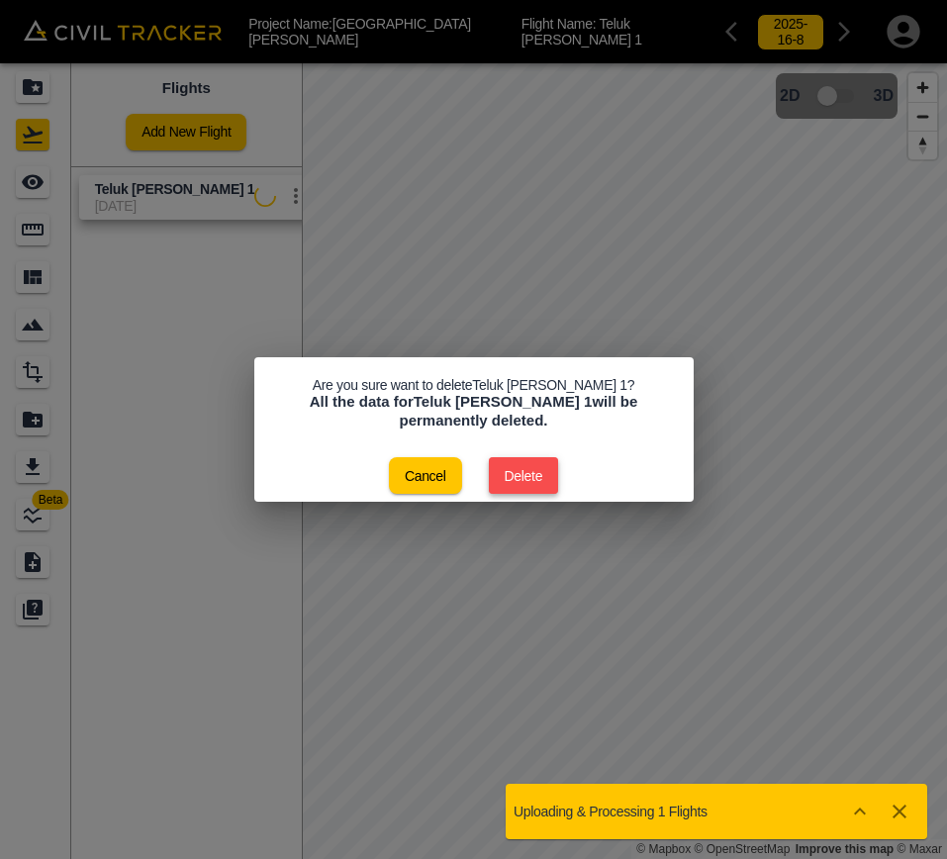
click at [505, 468] on button "Delete" at bounding box center [524, 475] width 70 height 37
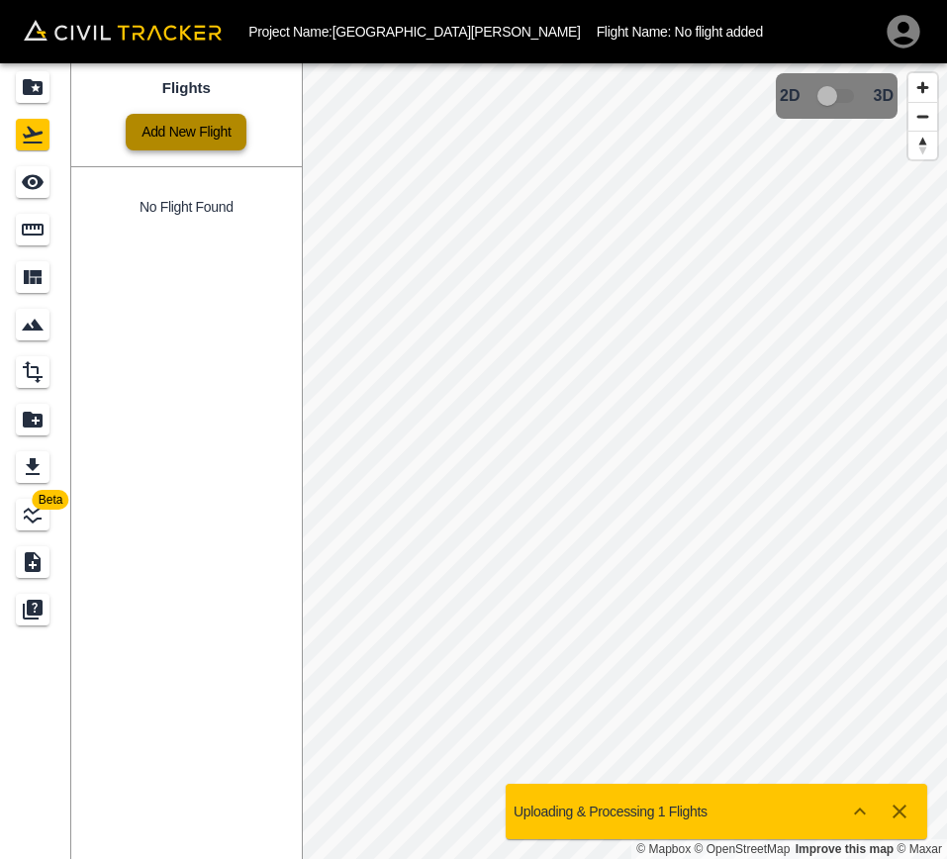
click at [238, 142] on link "Add New Flight" at bounding box center [186, 132] width 121 height 37
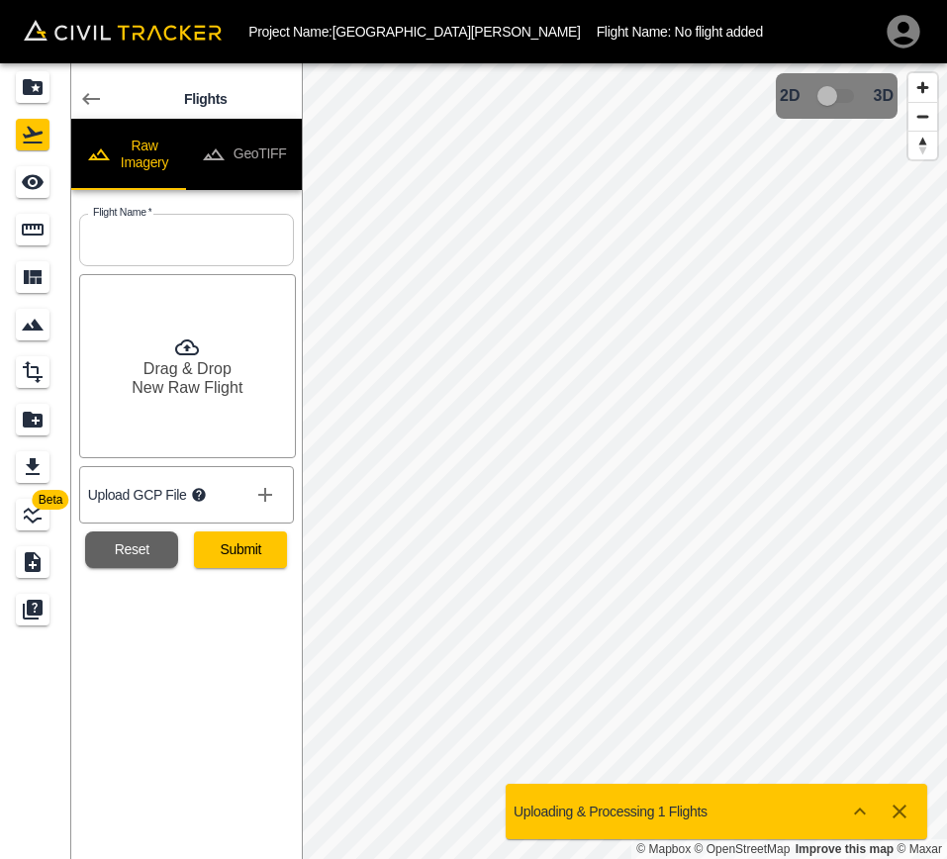
click at [233, 252] on input "text" at bounding box center [186, 240] width 215 height 52
type input "Teluk Kumbar 1"
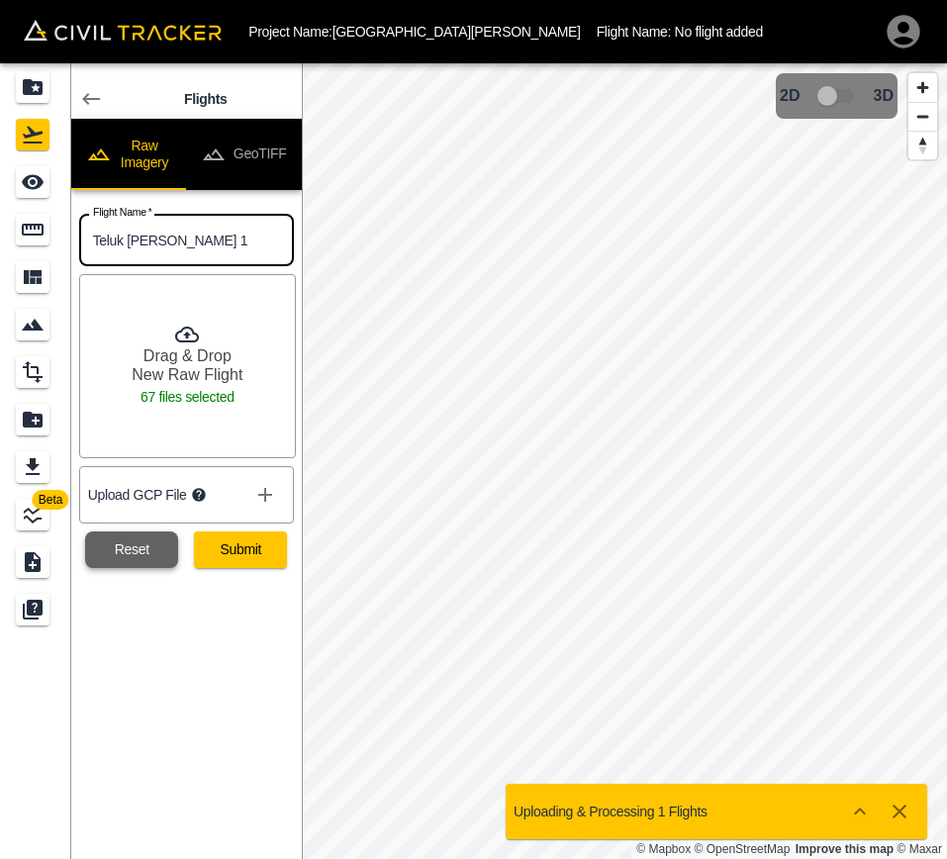
click at [149, 551] on button "Reset" at bounding box center [131, 549] width 93 height 37
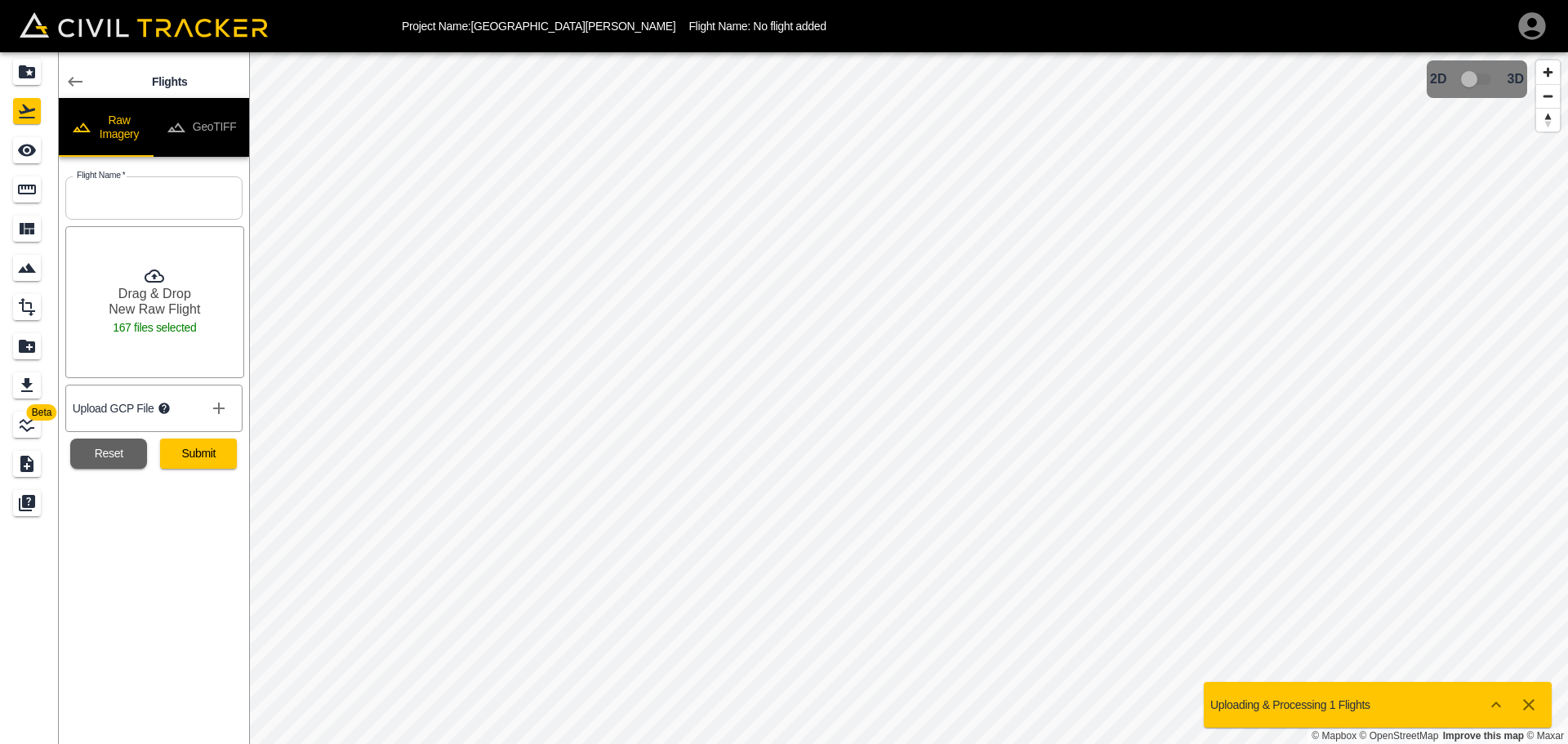
click at [172, 202] on input "text" at bounding box center [153, 198] width 177 height 43
type input "Teluk Kumbar 1"
click at [194, 453] on button "Submit" at bounding box center [198, 453] width 77 height 31
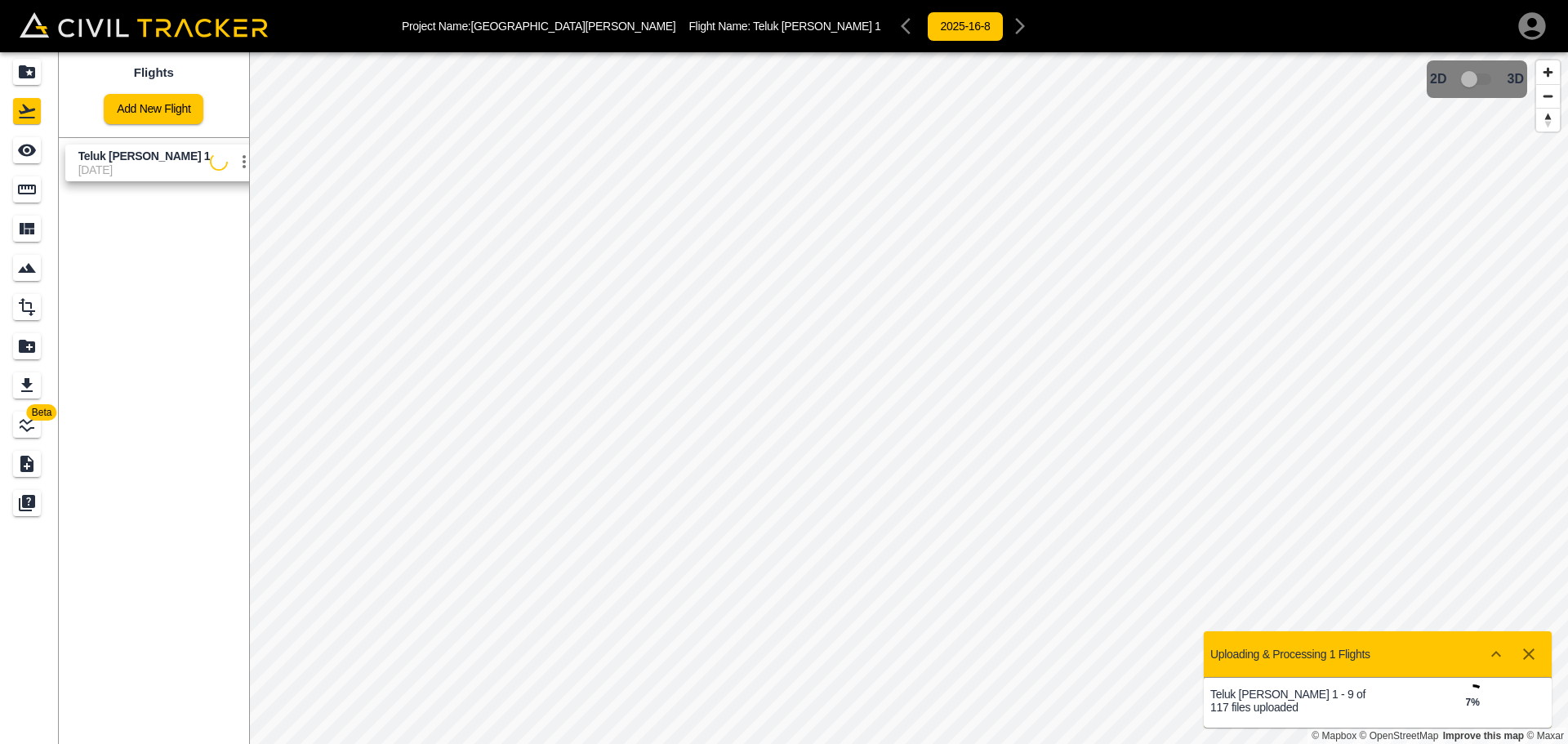
click at [1533, 662] on icon "button" at bounding box center [1529, 655] width 20 height 20
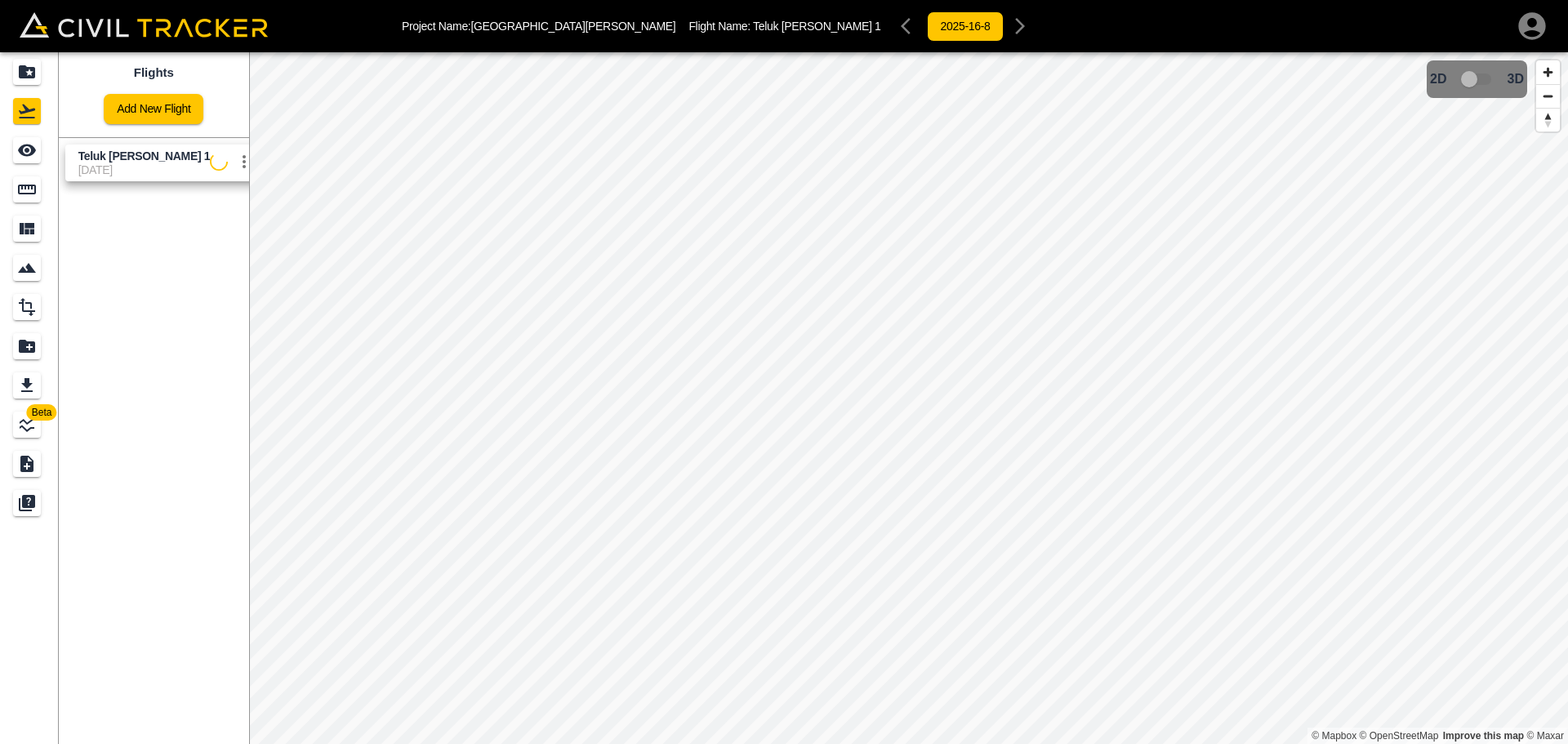
click at [234, 170] on icon "settings" at bounding box center [244, 162] width 20 height 20
click at [221, 229] on li "Delete" at bounding box center [189, 224] width 113 height 26
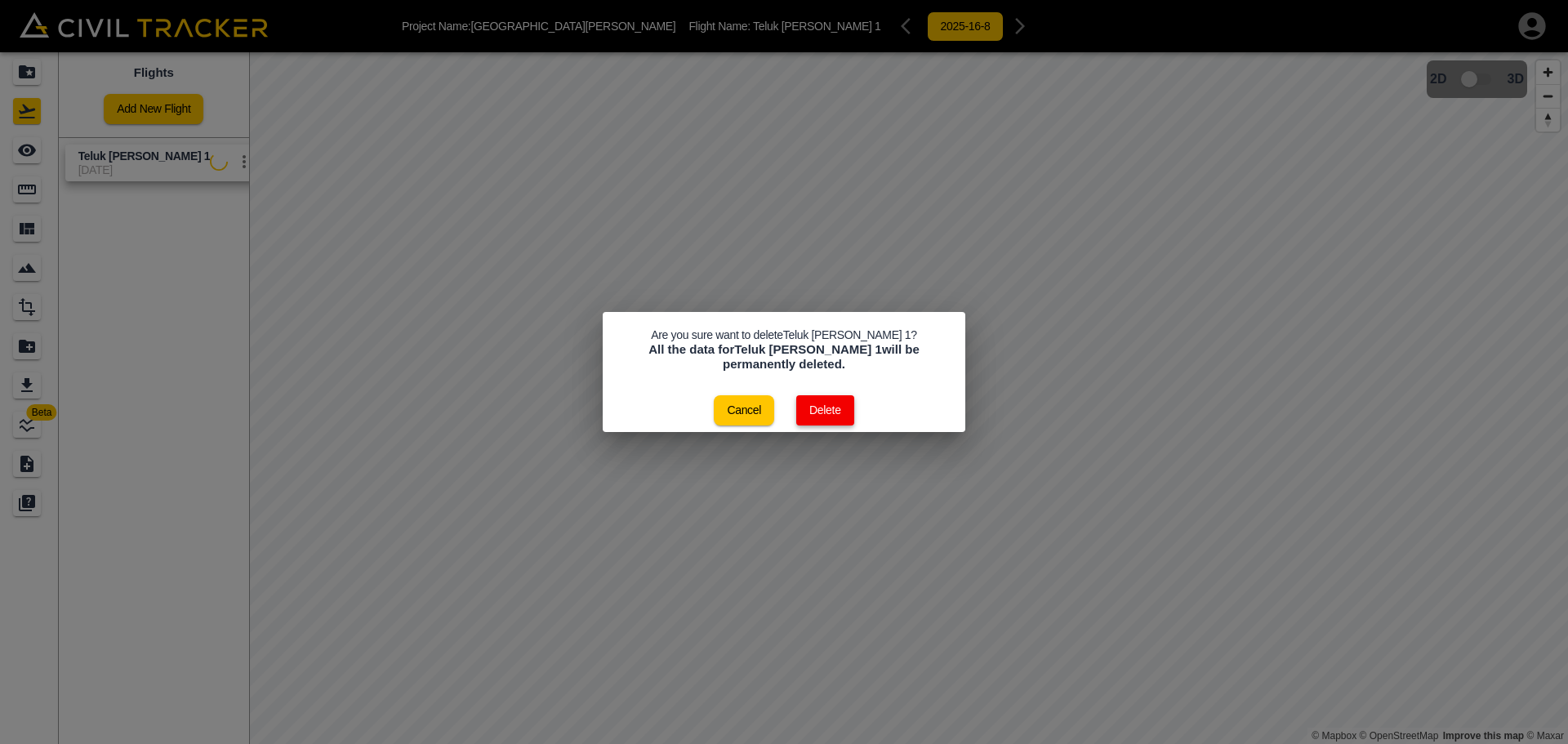
click at [821, 414] on button "Delete" at bounding box center [825, 410] width 58 height 31
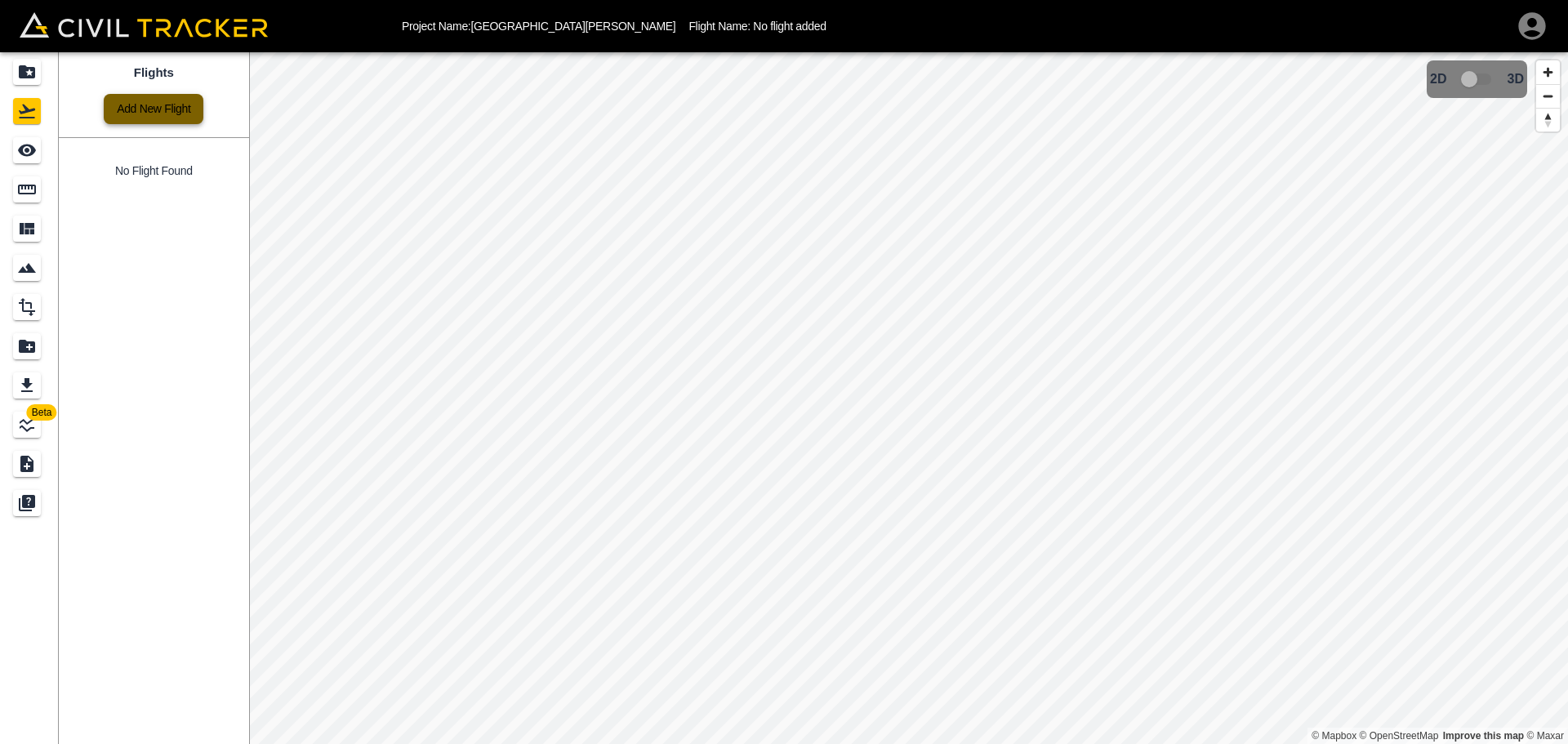
click at [180, 119] on link "Add New Flight" at bounding box center [153, 109] width 100 height 31
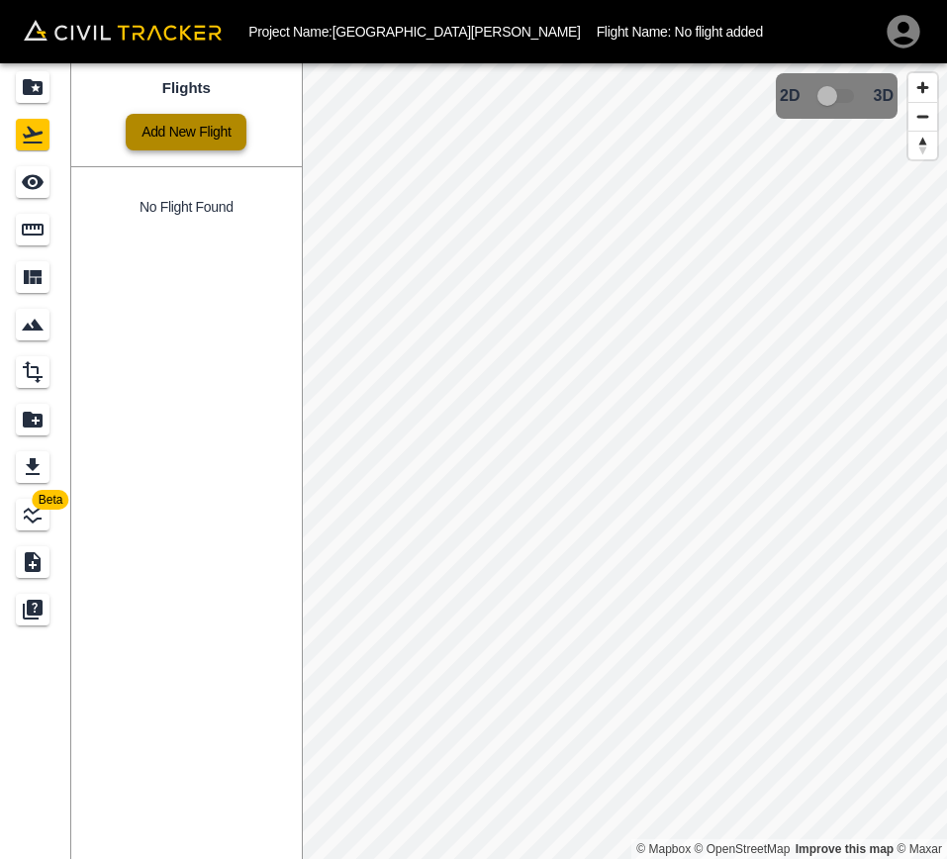
click at [208, 134] on link "Add New Flight" at bounding box center [186, 132] width 121 height 37
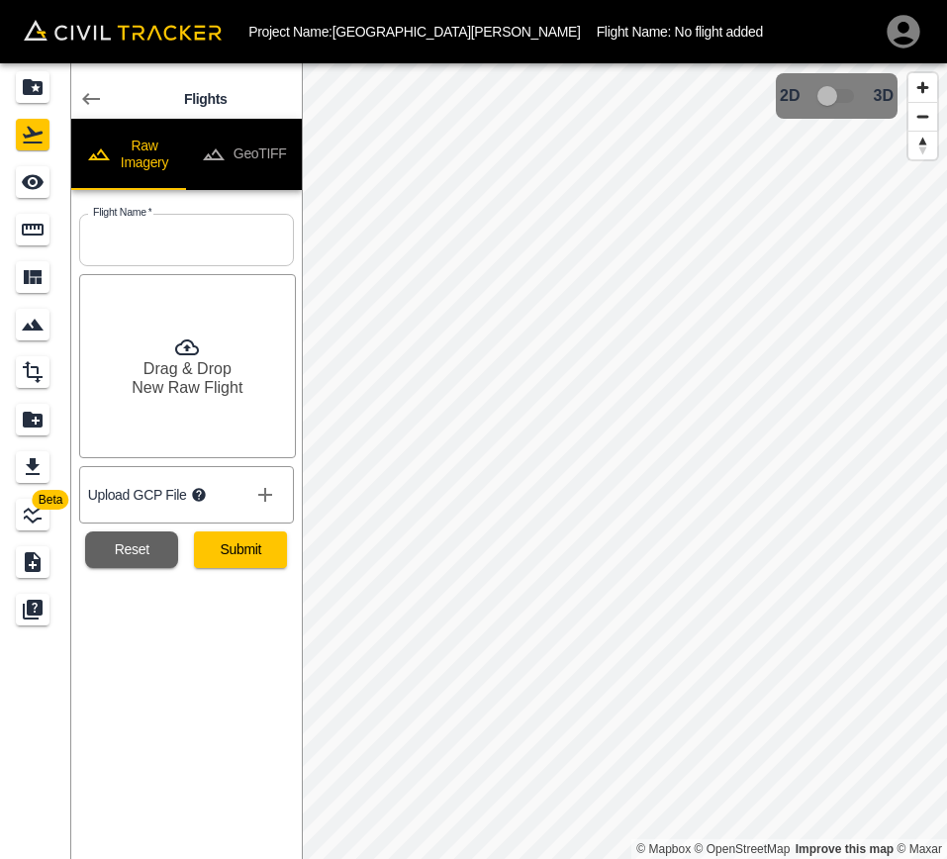
click at [214, 229] on input "text" at bounding box center [186, 240] width 215 height 52
type input "Teluk Kumbar 1"
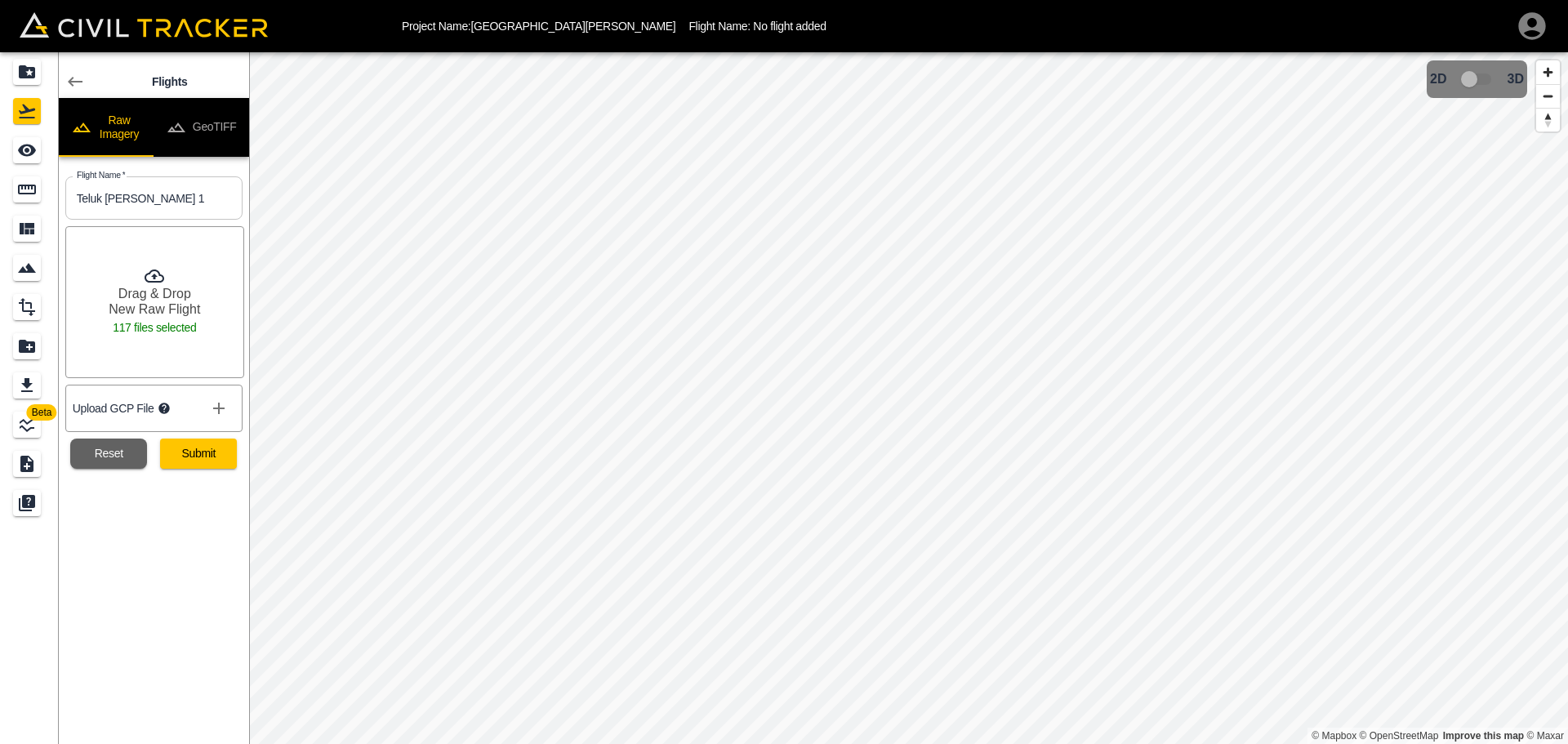
click at [128, 346] on div "Drag & Drop New Raw Flight 117 files selected" at bounding box center [154, 302] width 179 height 152
click at [223, 462] on button "Submit" at bounding box center [198, 453] width 77 height 31
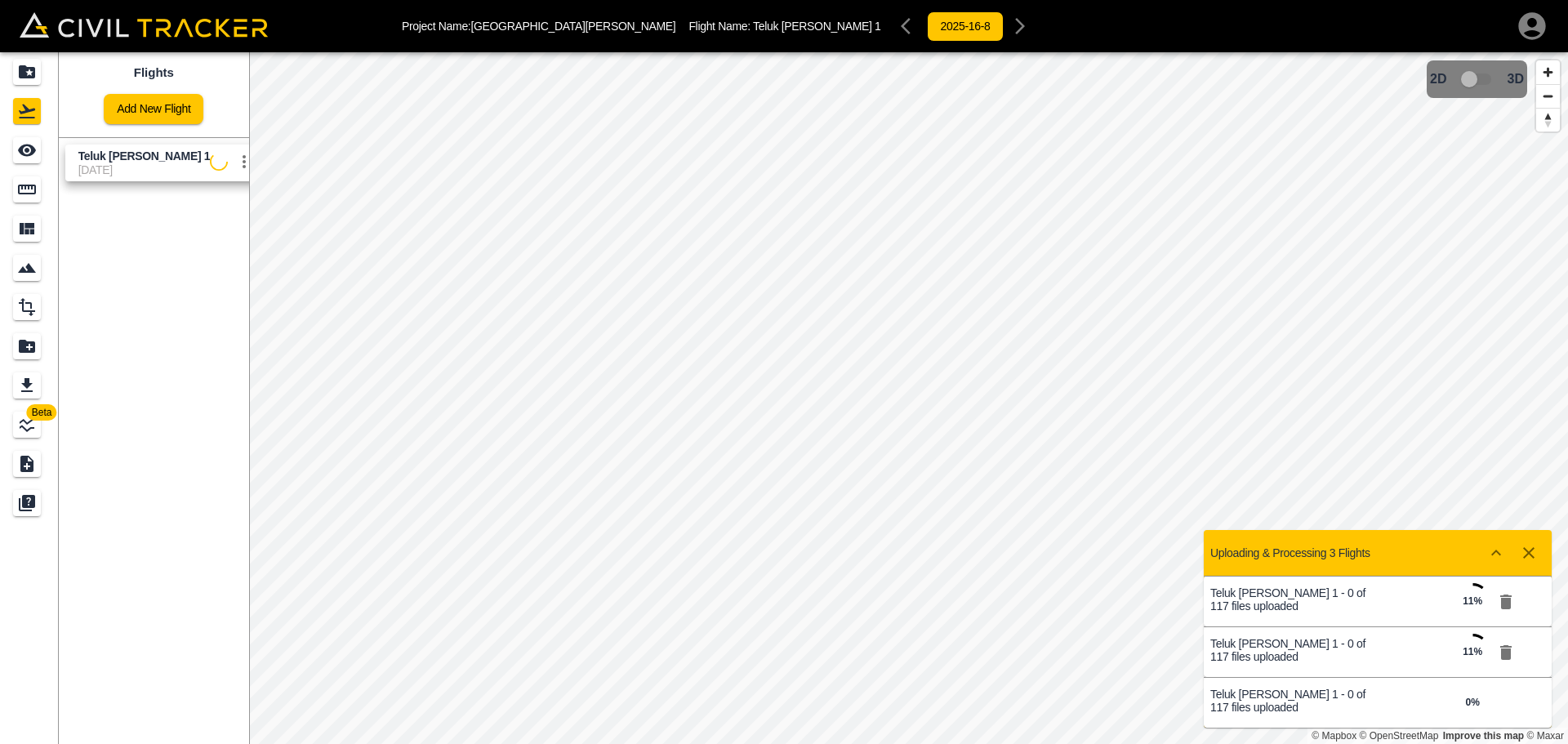
click at [1507, 601] on icon "button" at bounding box center [1506, 602] width 12 height 15
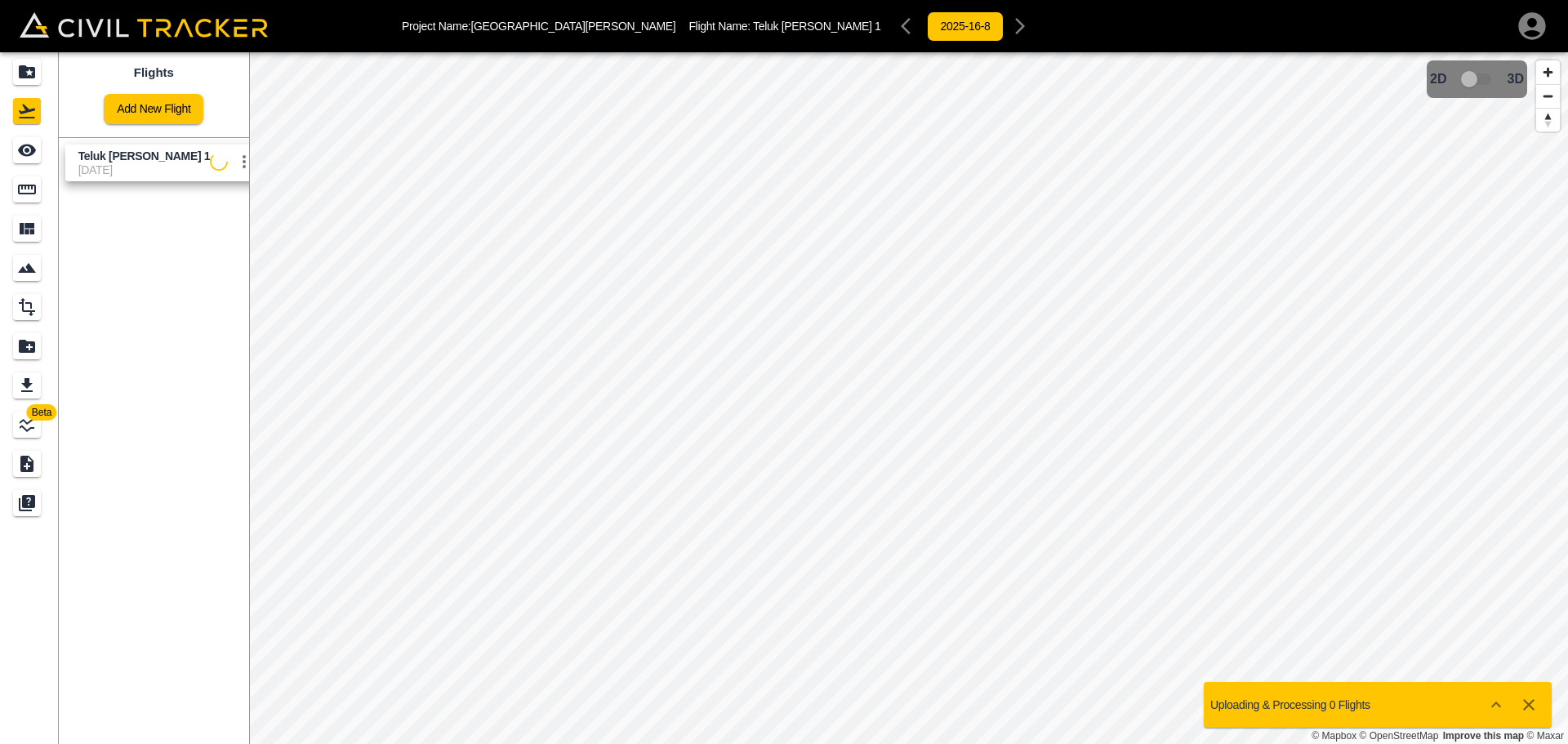
click at [1501, 703] on icon "Show more" at bounding box center [1496, 705] width 20 height 20
click at [1501, 708] on icon "Show more" at bounding box center [1496, 705] width 20 height 20
click at [1409, 716] on div "Uploading & Processing 0 Flights" at bounding box center [1378, 704] width 348 height 45
click at [1503, 710] on icon "Show more" at bounding box center [1496, 705] width 20 height 20
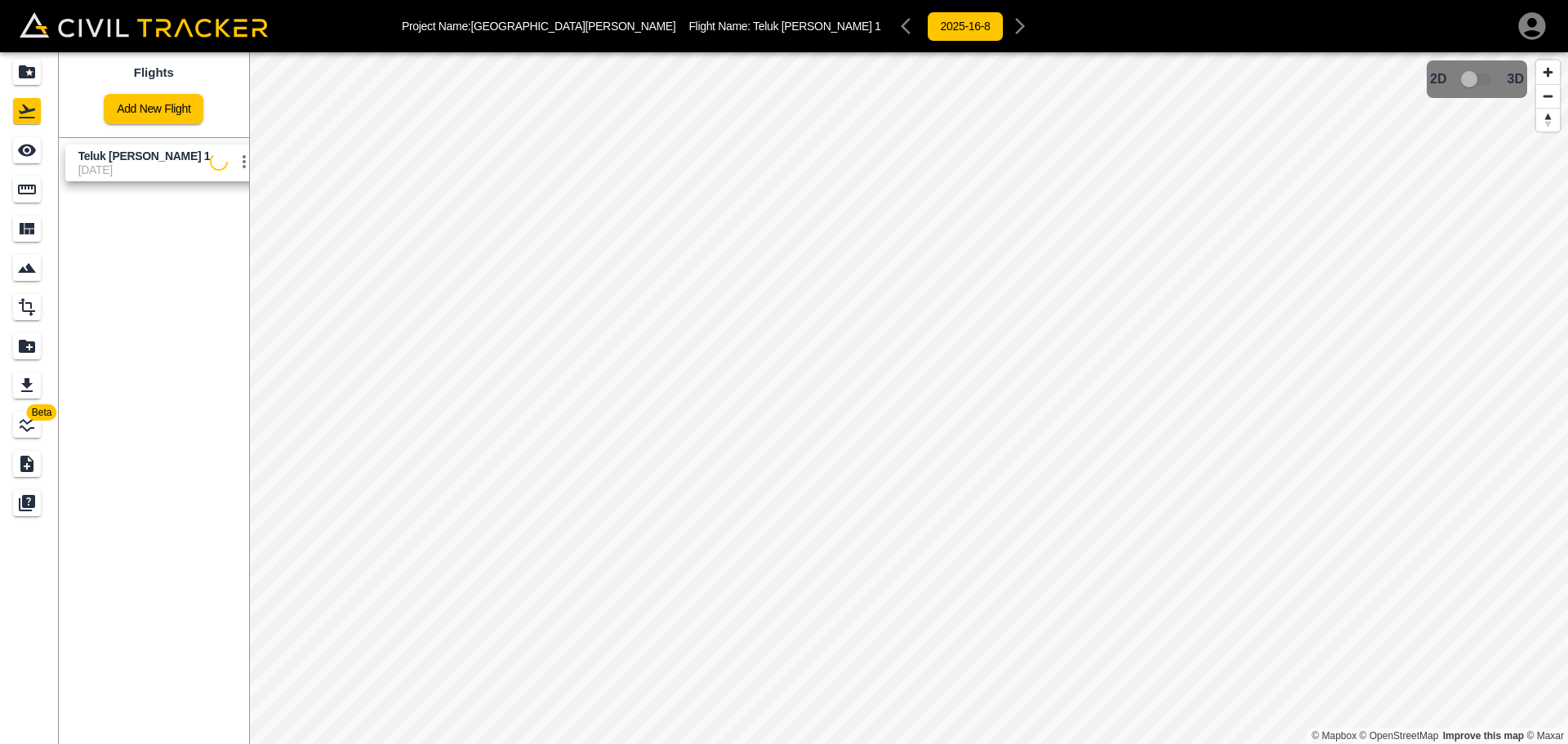
click at [235, 163] on icon "settings" at bounding box center [244, 162] width 20 height 20
click at [207, 225] on h6 "Delete" at bounding box center [212, 224] width 40 height 10
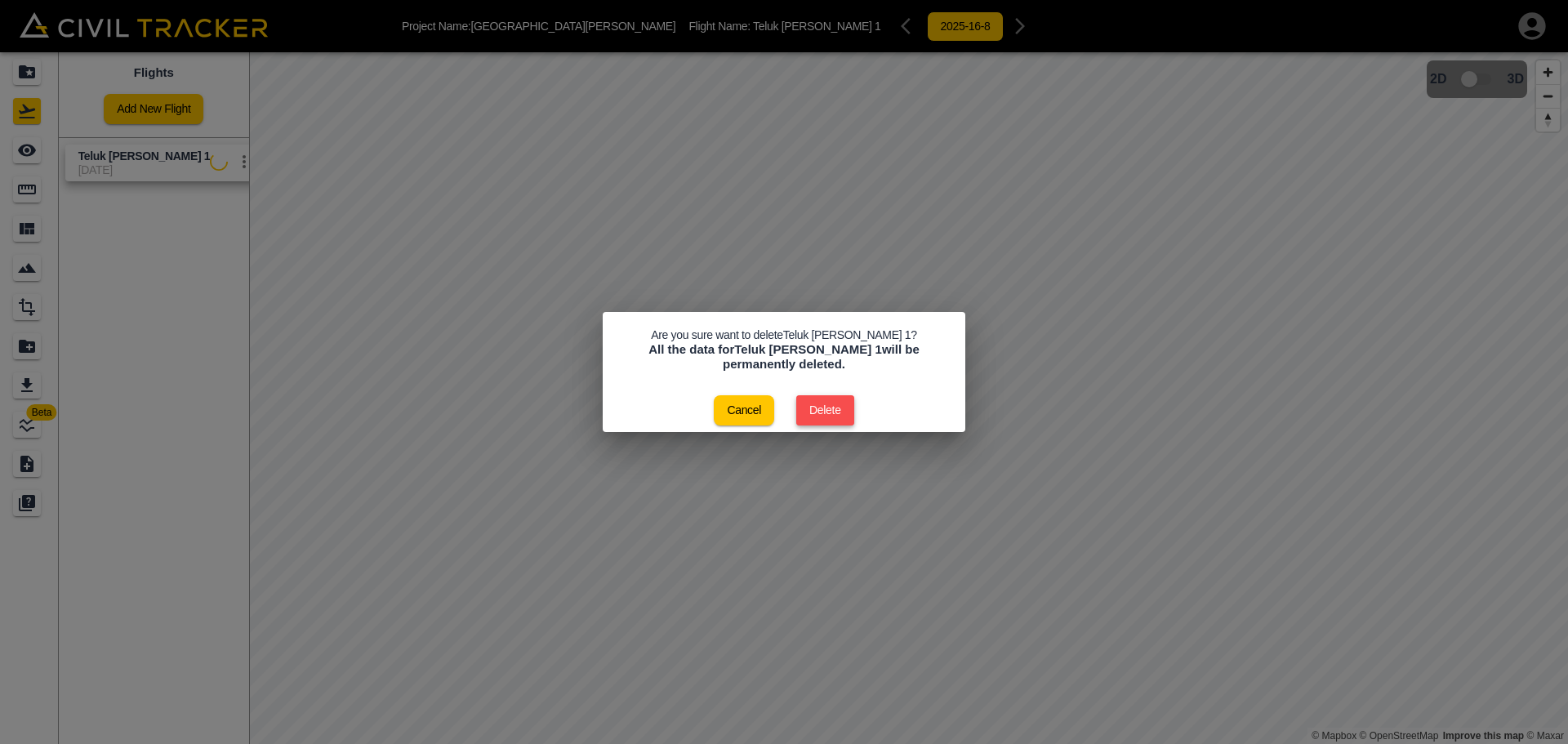
click at [848, 408] on button "Delete" at bounding box center [825, 410] width 58 height 31
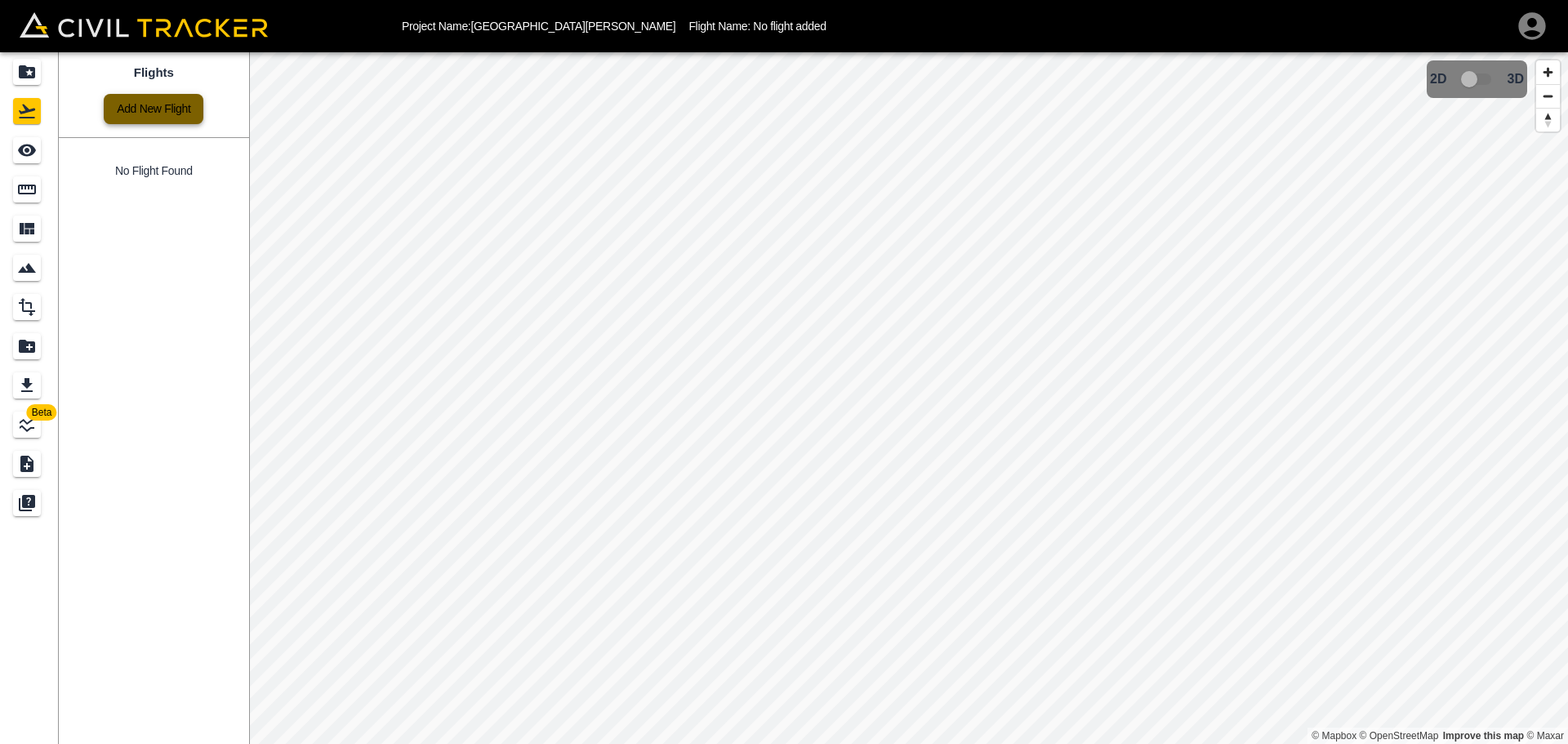
click at [119, 96] on link "Add New Flight" at bounding box center [153, 109] width 100 height 31
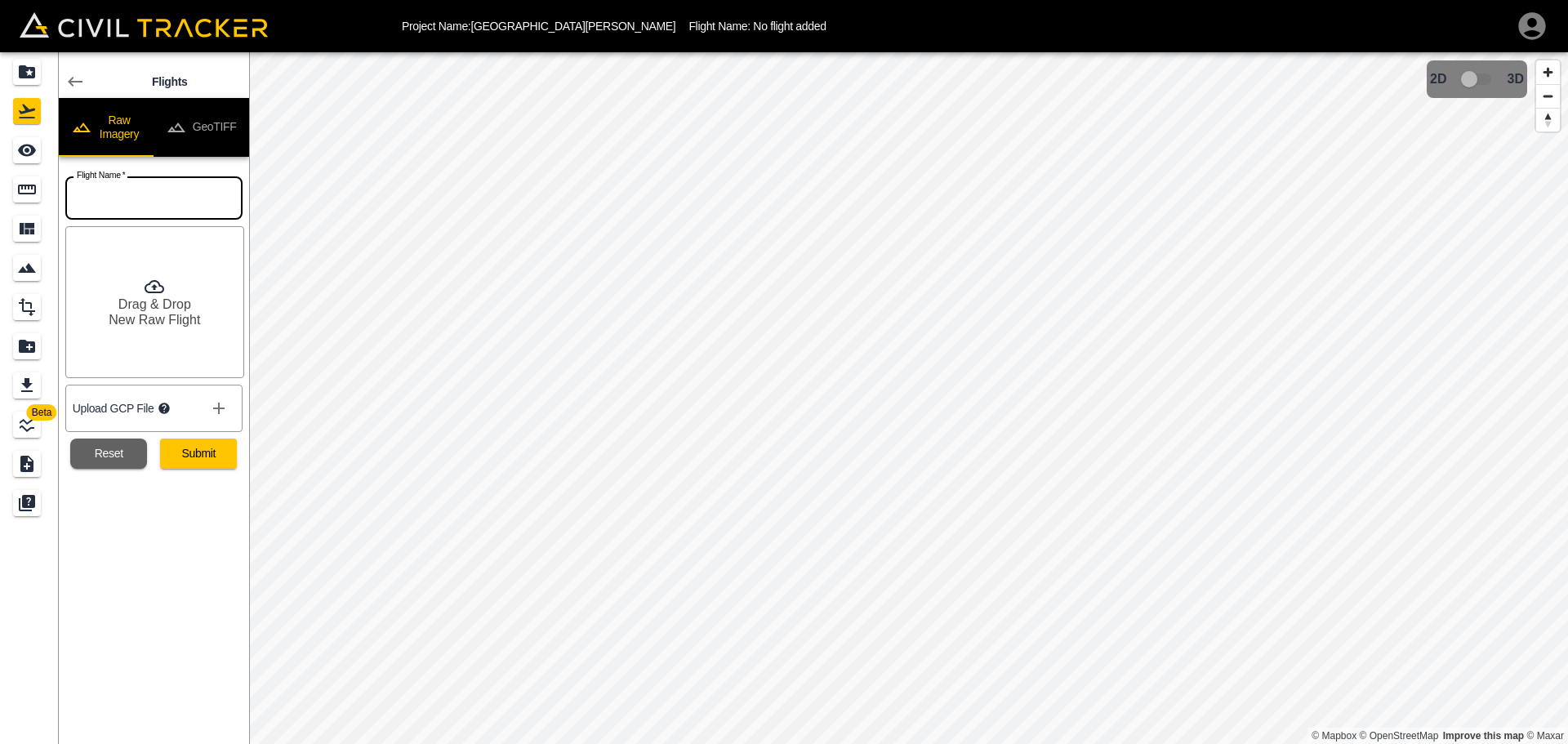
click at [174, 196] on input "text" at bounding box center [153, 198] width 177 height 43
click at [185, 197] on input "text" at bounding box center [153, 198] width 177 height 43
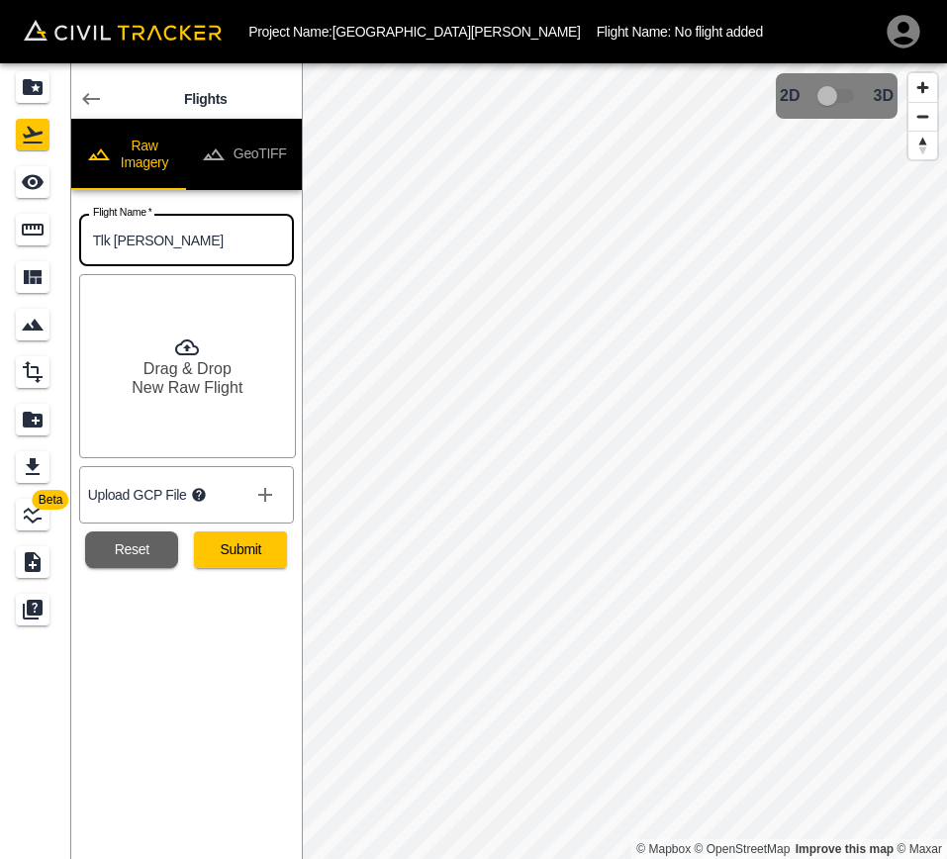
type input "Tlk [PERSON_NAME]"
click at [157, 544] on button "Reset" at bounding box center [131, 549] width 93 height 37
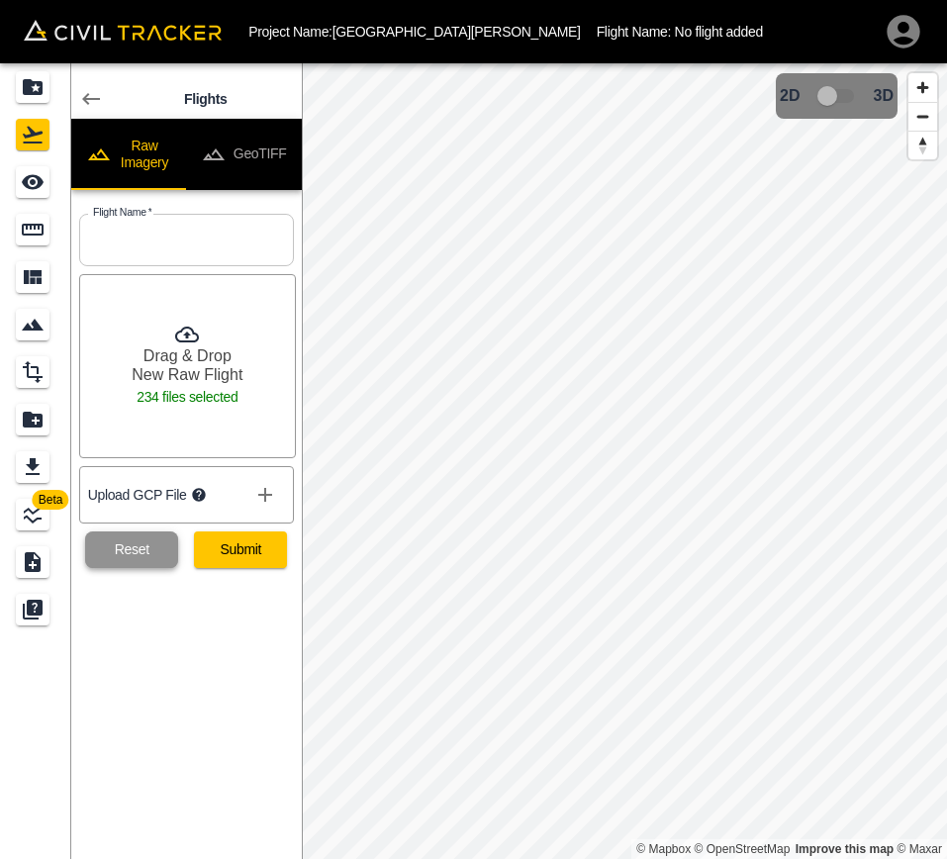
click at [143, 553] on button "Reset" at bounding box center [131, 549] width 93 height 37
click at [138, 547] on button "Reset" at bounding box center [131, 549] width 93 height 37
click at [102, 97] on icon at bounding box center [91, 99] width 24 height 24
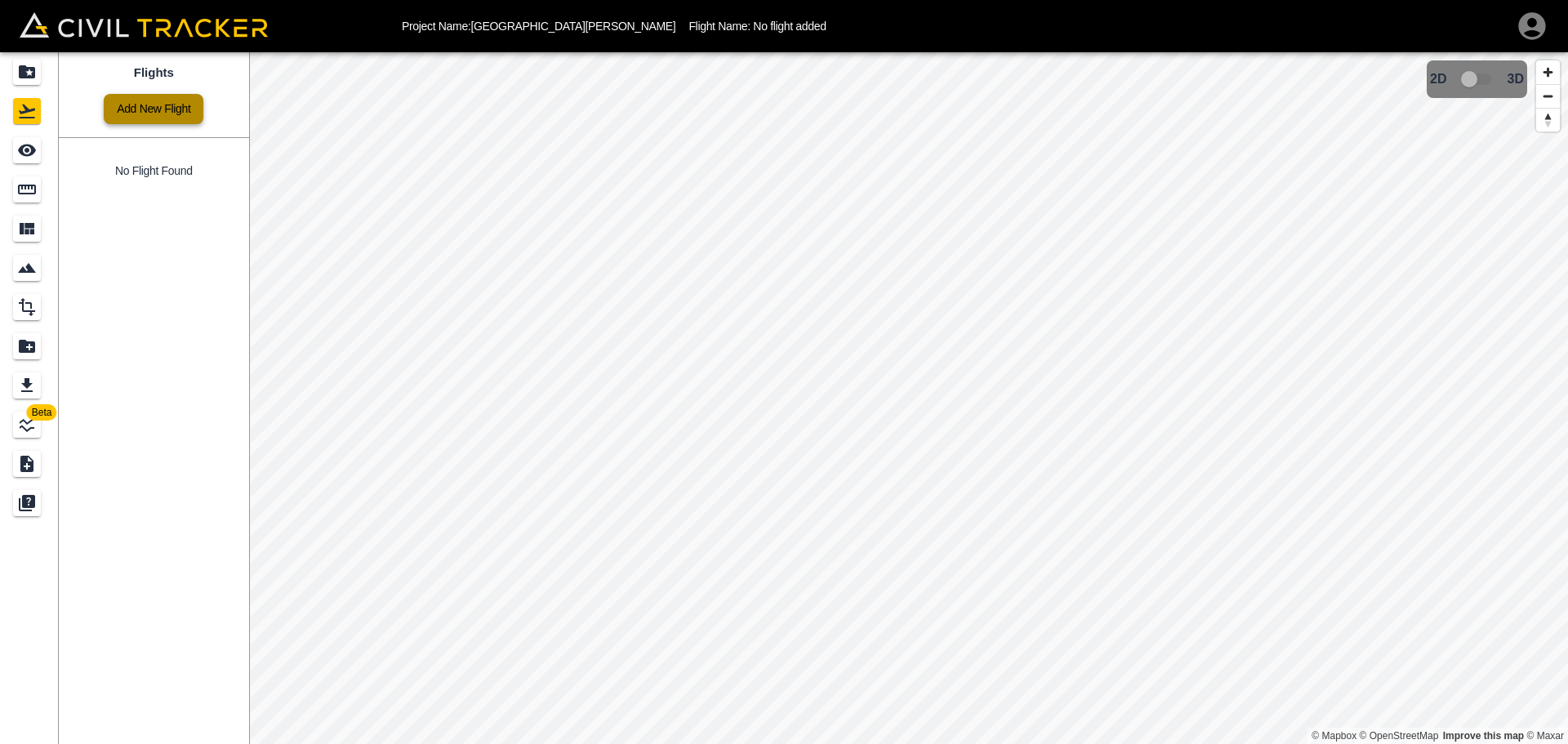
click at [191, 111] on link "Add New Flight" at bounding box center [153, 109] width 100 height 31
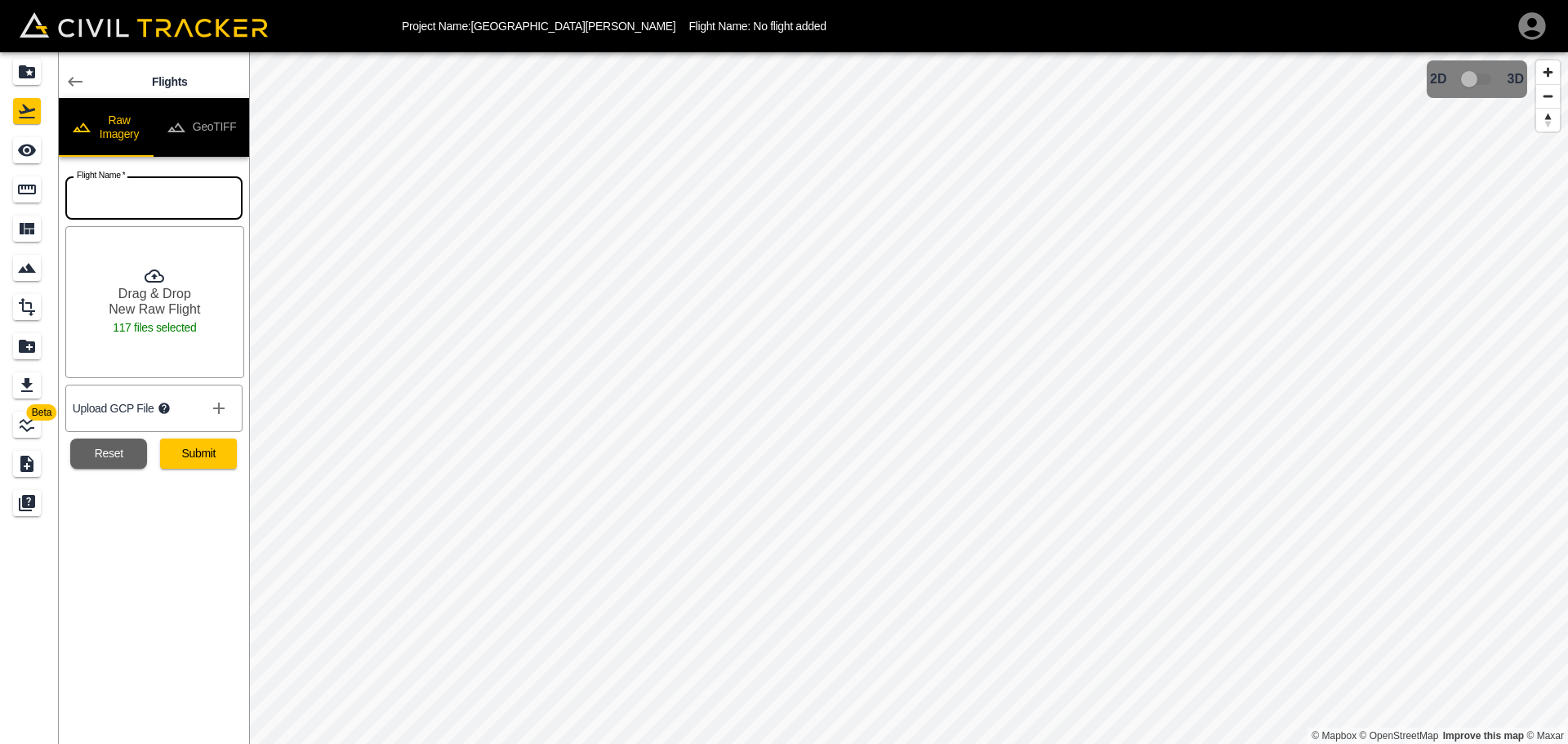
click at [189, 196] on input "text" at bounding box center [153, 198] width 177 height 43
type input "Tlk [PERSON_NAME]"
click at [205, 455] on button "Submit" at bounding box center [198, 453] width 77 height 31
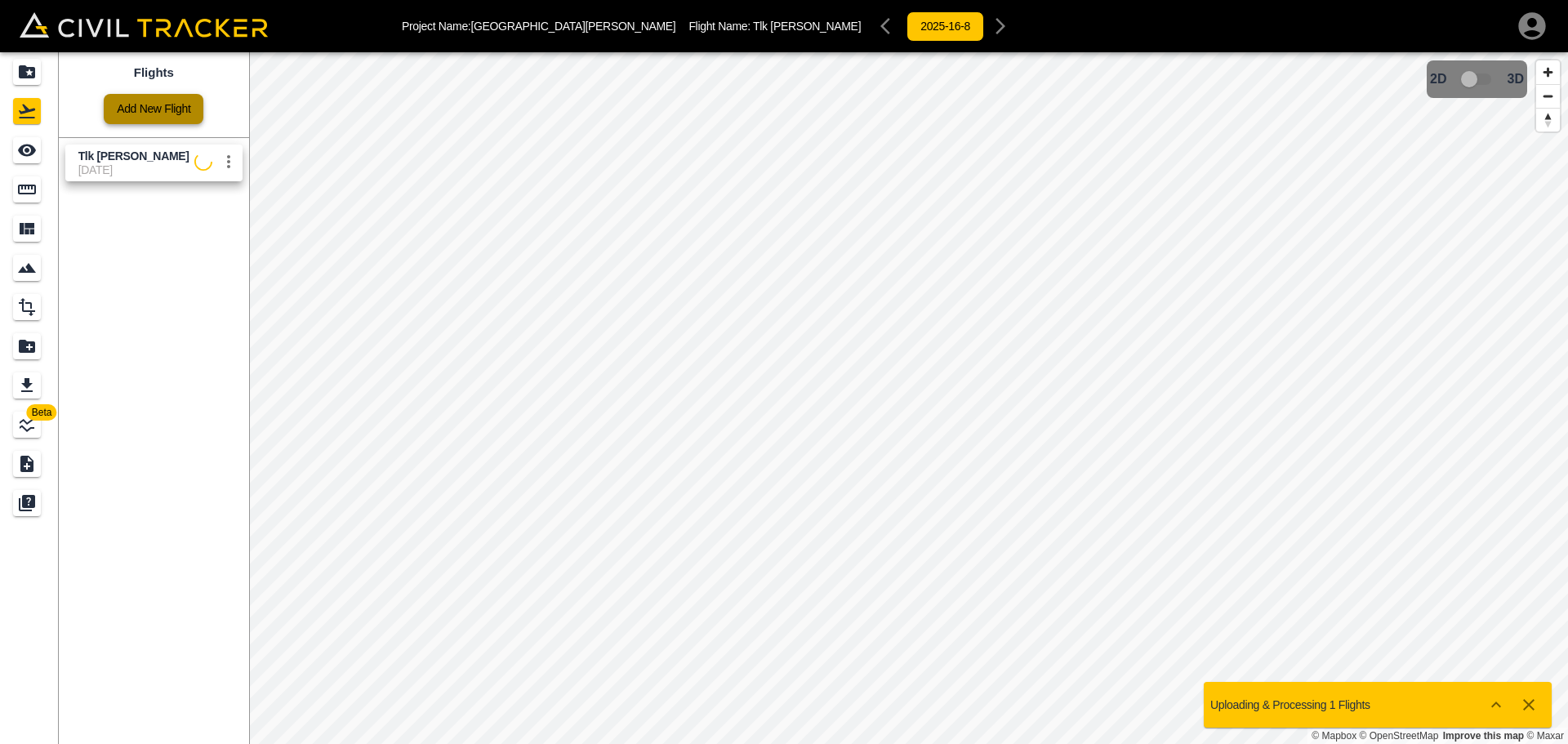
click at [161, 110] on link "Add New Flight" at bounding box center [153, 109] width 100 height 31
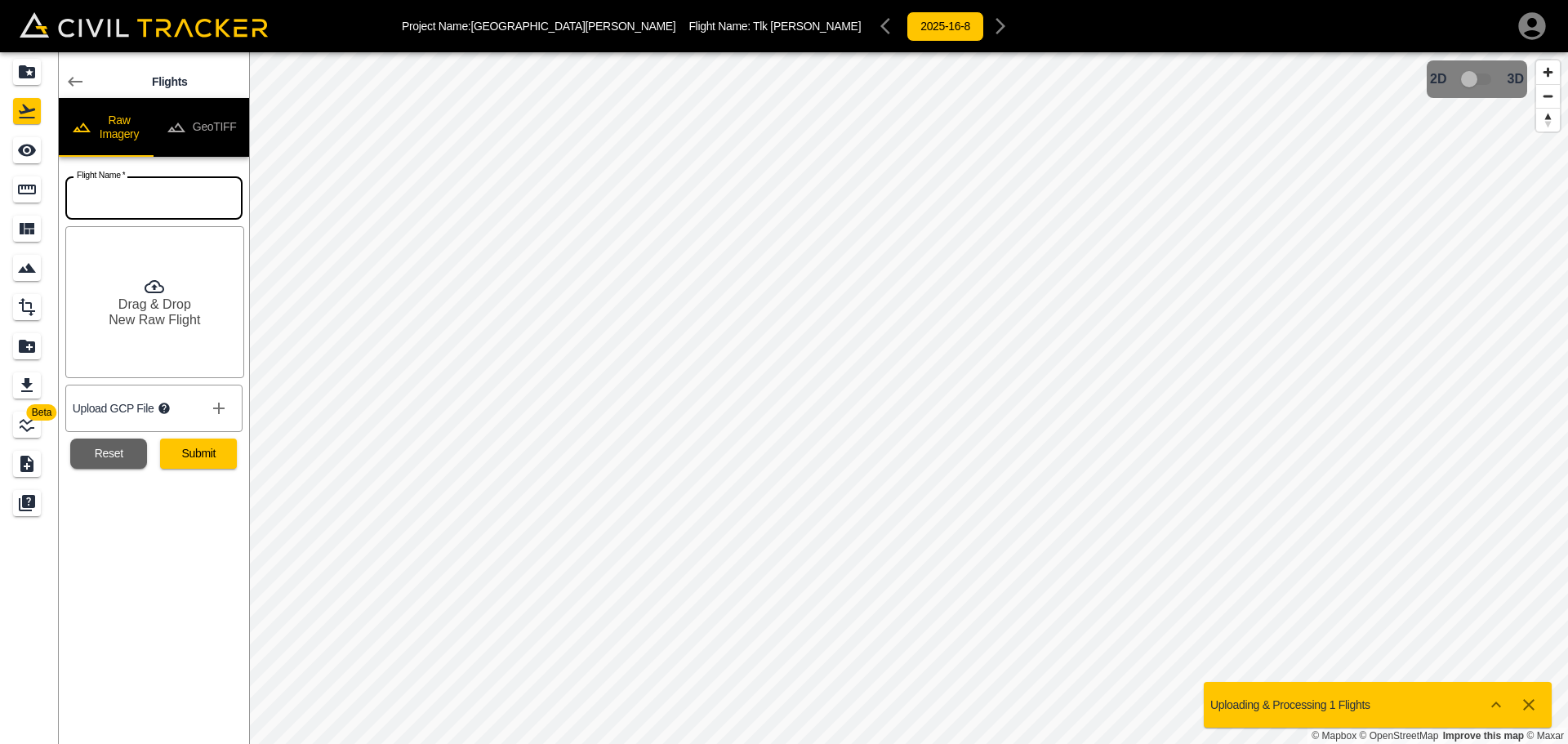
click at [172, 210] on input "text" at bounding box center [153, 198] width 177 height 43
click at [168, 193] on input "Tlk [PERSON_NAME]" at bounding box center [153, 198] width 177 height 43
type input "Tlk [PERSON_NAME] 2"
click at [192, 456] on button "Submit" at bounding box center [198, 453] width 77 height 31
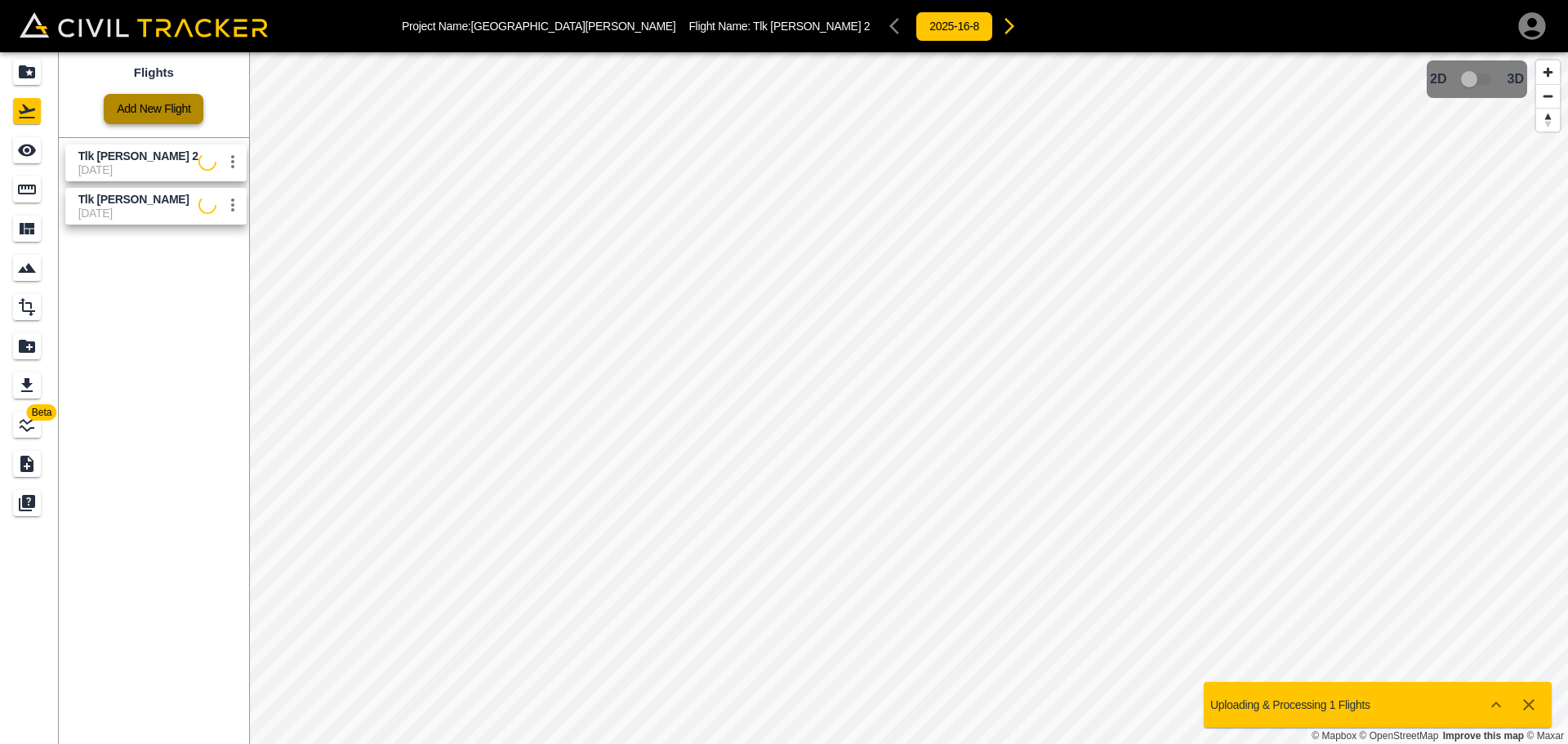
click at [183, 109] on link "Add New Flight" at bounding box center [153, 109] width 100 height 31
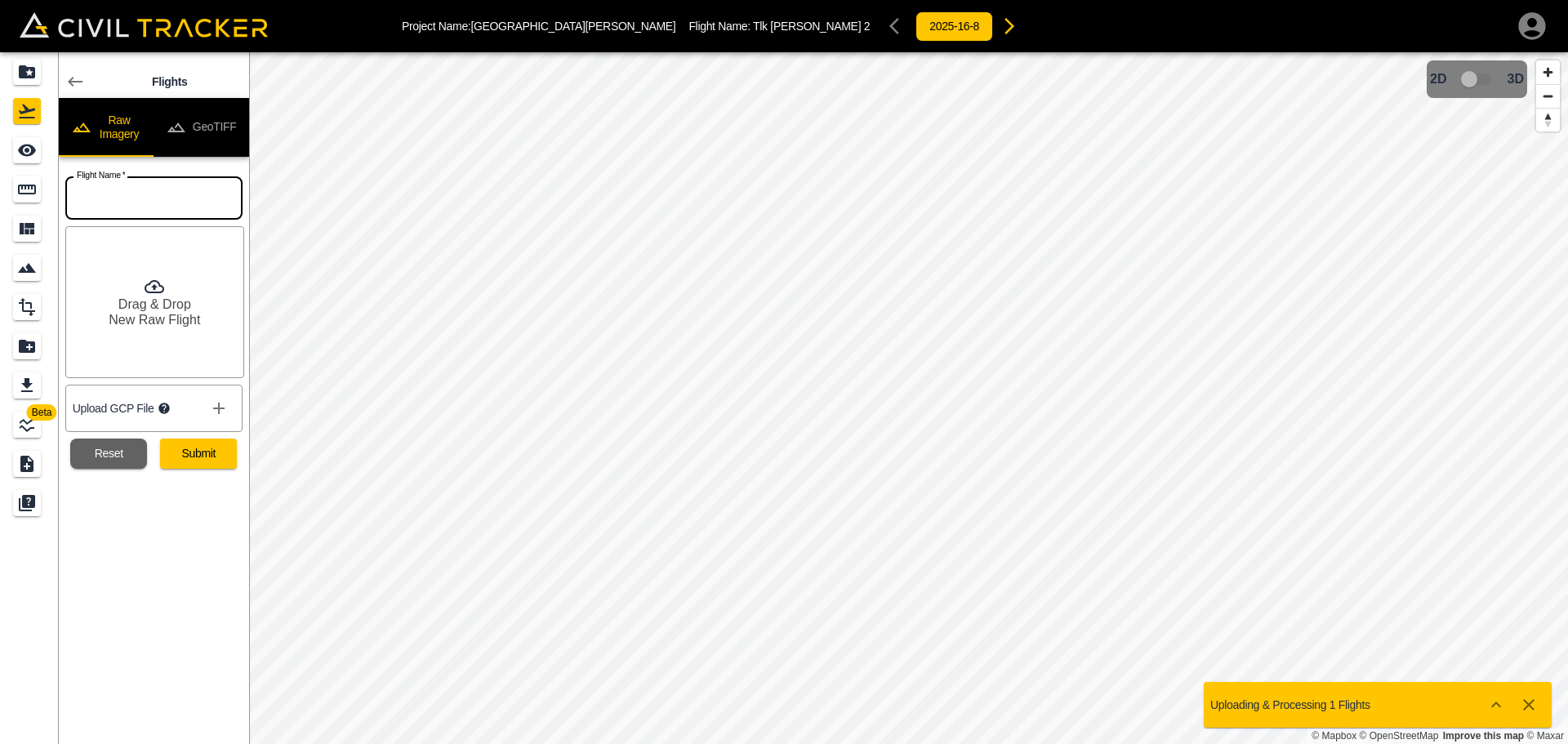
click at [181, 196] on input "text" at bounding box center [153, 198] width 177 height 43
click at [168, 201] on input "Tlk [PERSON_NAME]" at bounding box center [153, 198] width 177 height 43
type input "Tlk [PERSON_NAME] 3"
click at [123, 451] on button "Reset" at bounding box center [108, 453] width 77 height 31
click at [193, 206] on input "text" at bounding box center [153, 198] width 177 height 43
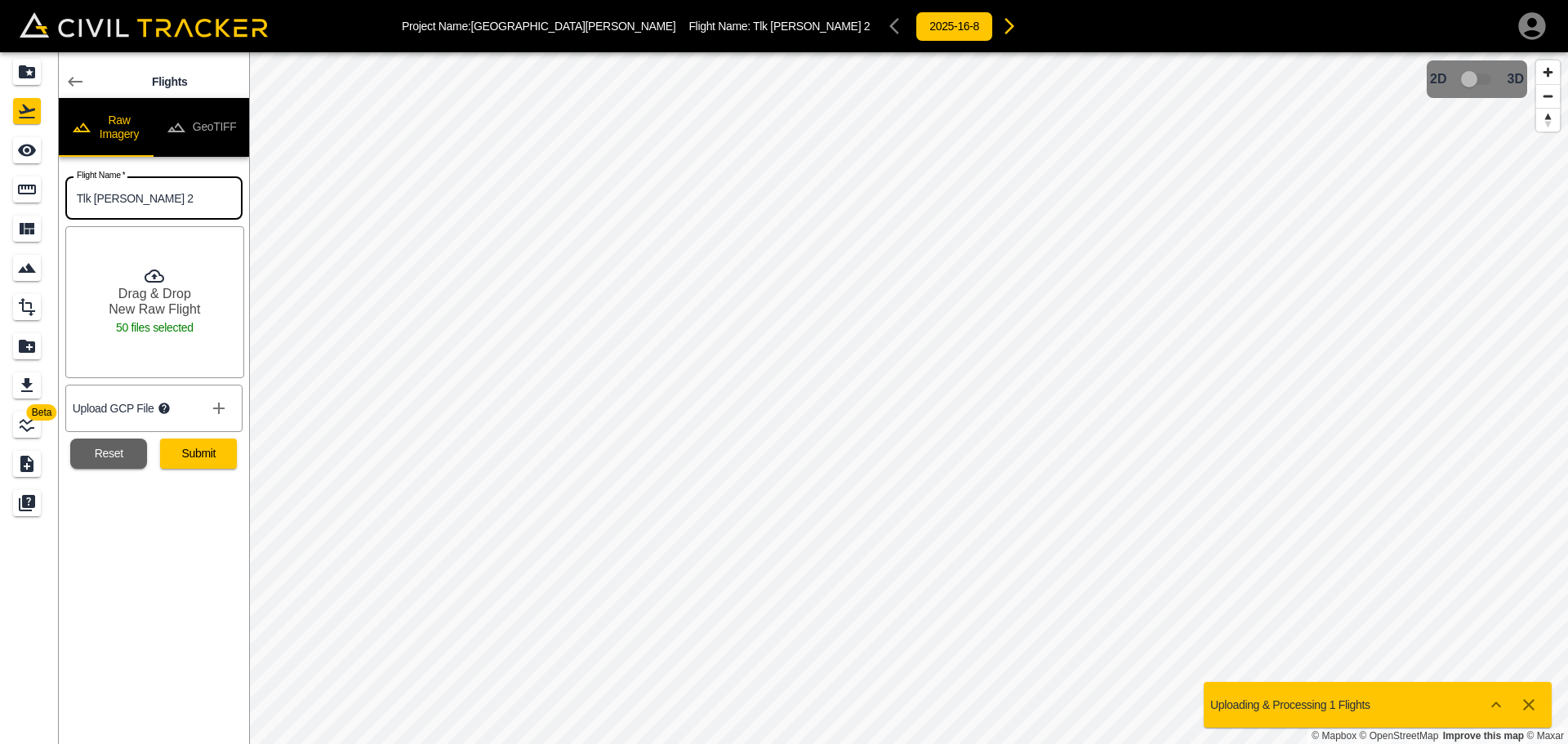
click at [157, 201] on input "Tlk [PERSON_NAME] 2" at bounding box center [153, 198] width 177 height 43
click at [144, 199] on input "Tlk [PERSON_NAME] 2" at bounding box center [153, 198] width 177 height 43
type input "Tlk [PERSON_NAME] 3"
click at [219, 456] on button "Submit" at bounding box center [198, 453] width 77 height 31
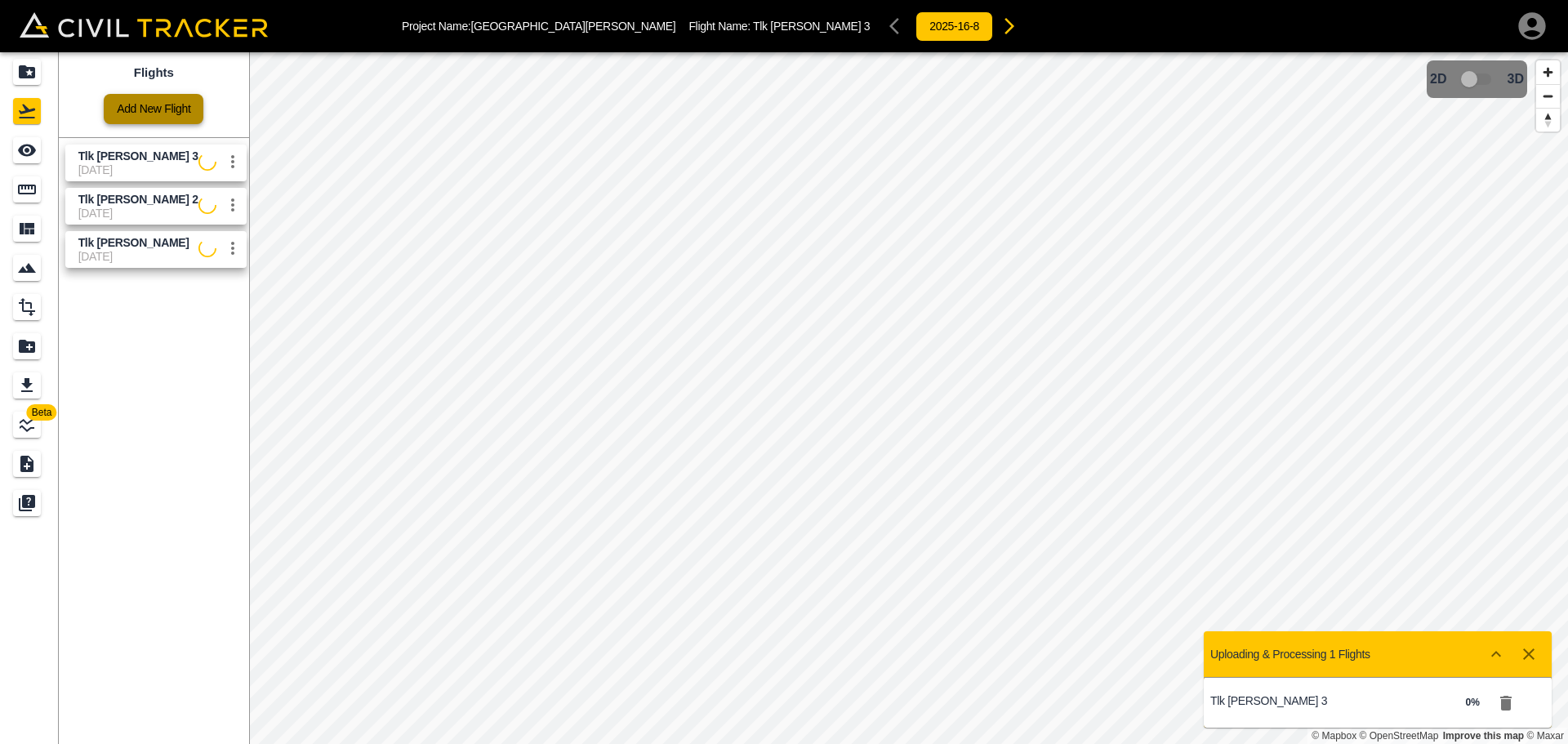
click at [155, 108] on link "Add New Flight" at bounding box center [153, 109] width 100 height 31
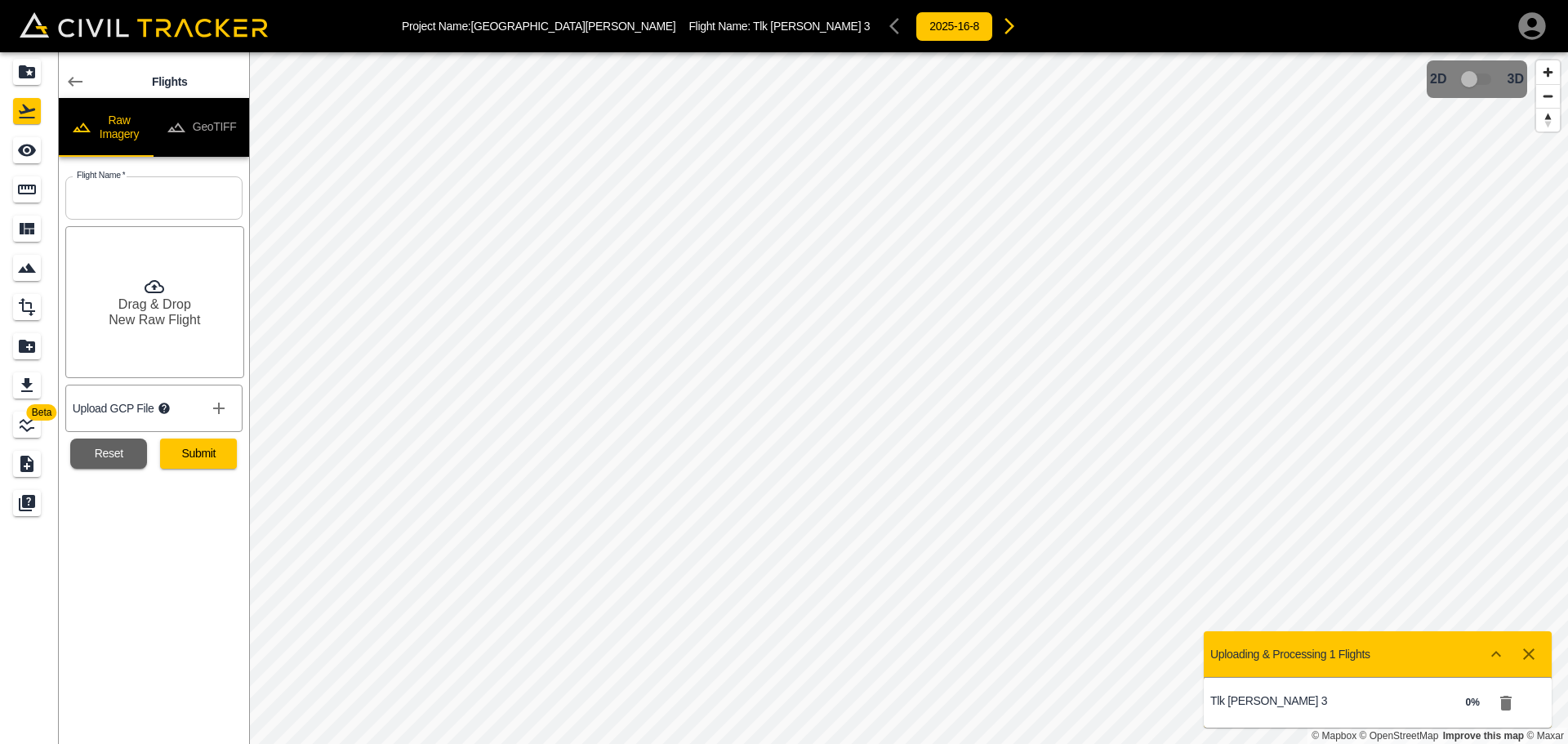
click at [152, 198] on input "text" at bounding box center [153, 198] width 177 height 43
click at [137, 196] on input "Tlk [PERSON_NAME] 3" at bounding box center [153, 198] width 177 height 43
type input "Tlk [PERSON_NAME] 4"
click at [201, 457] on button "Submit" at bounding box center [198, 453] width 77 height 31
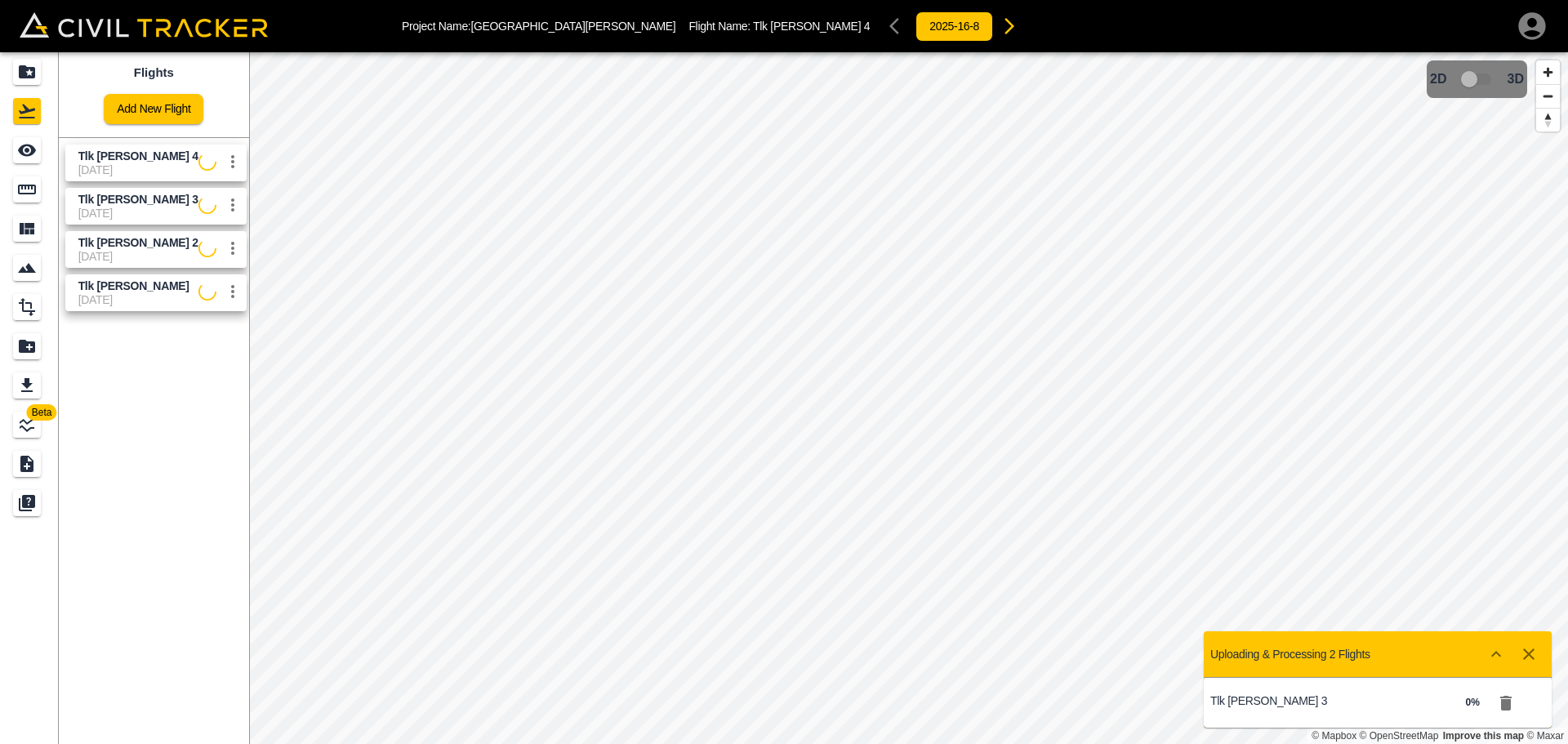
click at [1511, 704] on icon "button" at bounding box center [1506, 704] width 12 height 15
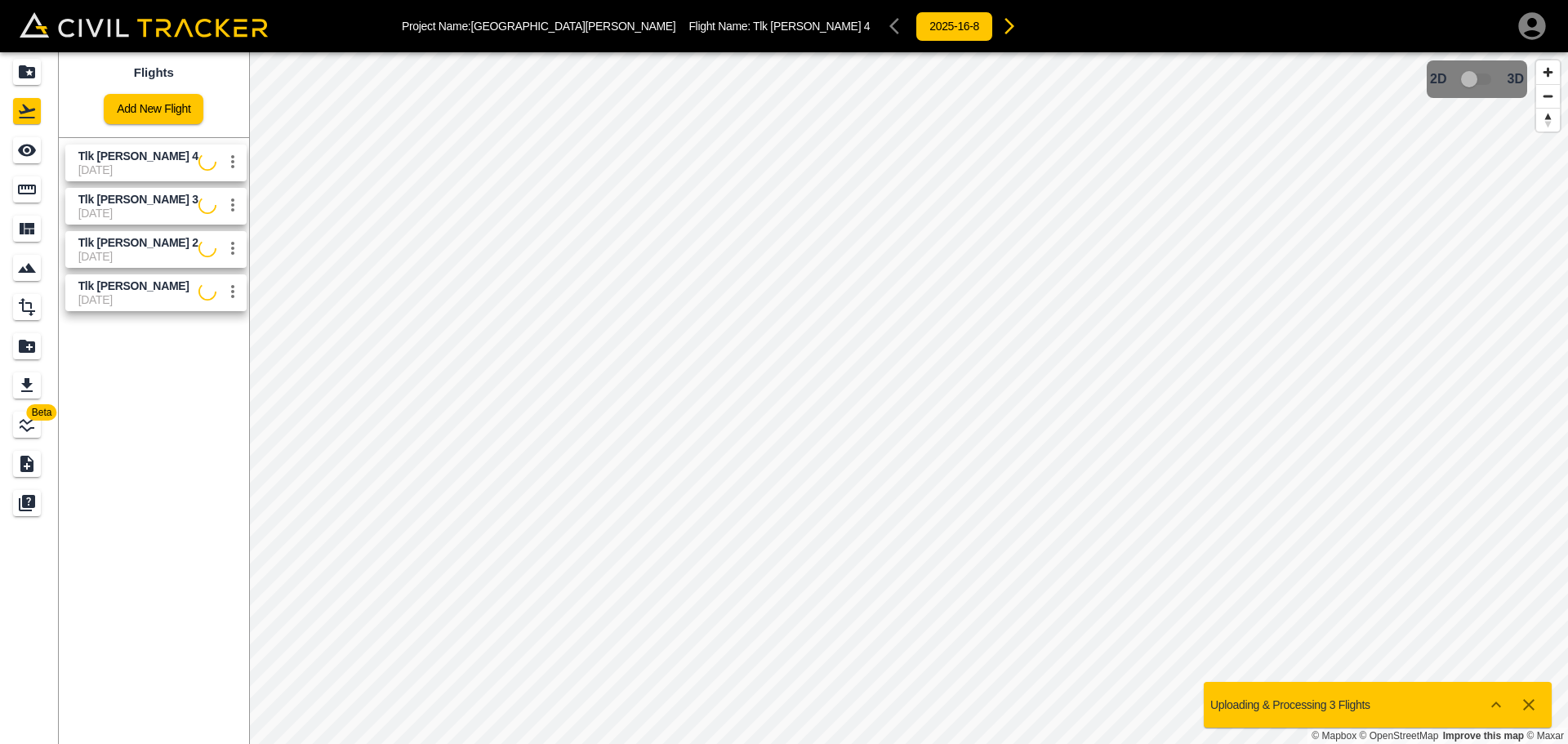
click at [212, 376] on div "Flights Add New Flight Tlk [PERSON_NAME] 4 [DATE] Tlk [PERSON_NAME] 3 [DATE] Tl…" at bounding box center [153, 398] width 191 height 692
click at [1533, 703] on icon "button" at bounding box center [1529, 705] width 12 height 12
